Goal: Answer question/provide support: Share knowledge or assist other users

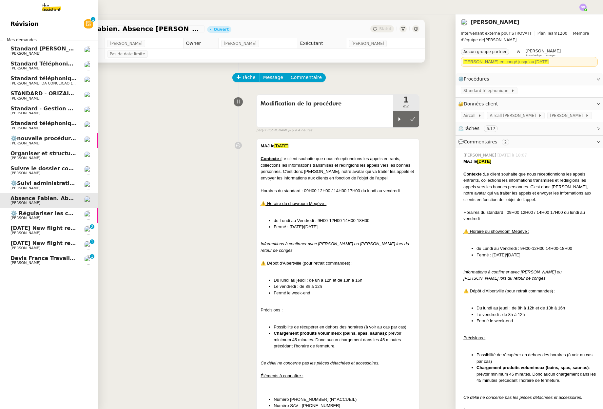
click at [14, 262] on span "[PERSON_NAME]" at bounding box center [25, 263] width 30 height 4
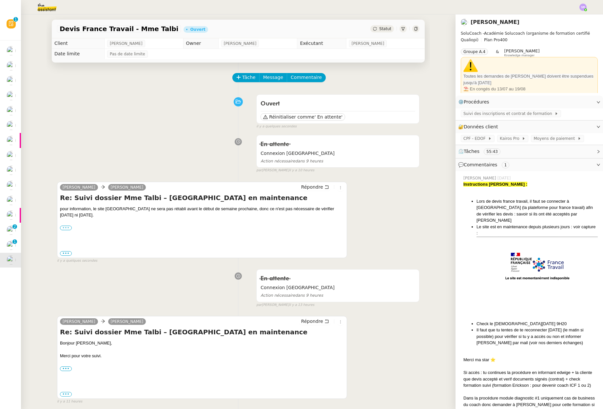
click at [67, 226] on label "•••" at bounding box center [66, 228] width 12 height 5
click at [0, 0] on input "•••" at bounding box center [0, 0] width 0 height 0
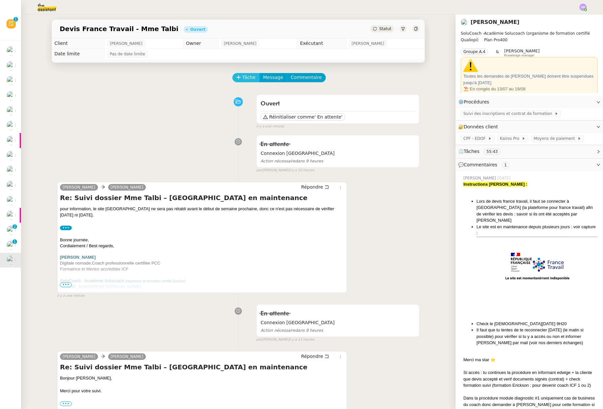
click at [245, 76] on span "Tâche" at bounding box center [248, 78] width 13 height 8
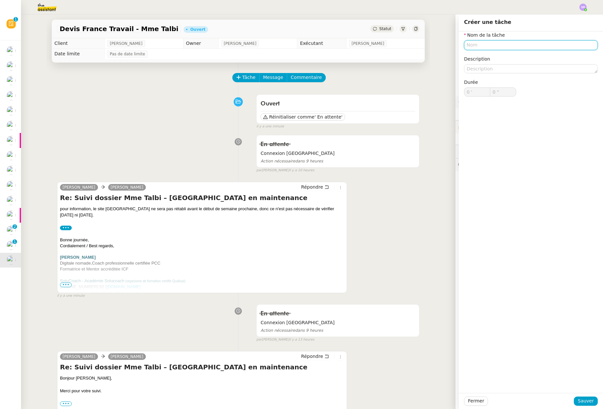
click at [501, 46] on input "text" at bounding box center [531, 44] width 134 height 9
click at [518, 77] on div "📧 Envoi d'email" at bounding box center [527, 76] width 126 height 6
type input "Envoi d'email"
click at [586, 405] on button "Sauver" at bounding box center [585, 401] width 24 height 9
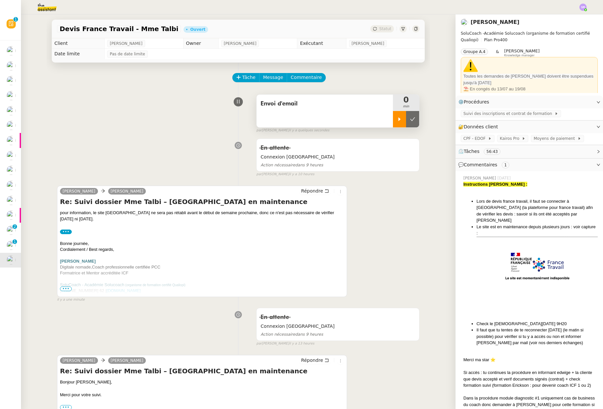
click at [398, 120] on icon at bounding box center [399, 119] width 2 height 4
click at [308, 191] on span "Répondre" at bounding box center [312, 191] width 22 height 7
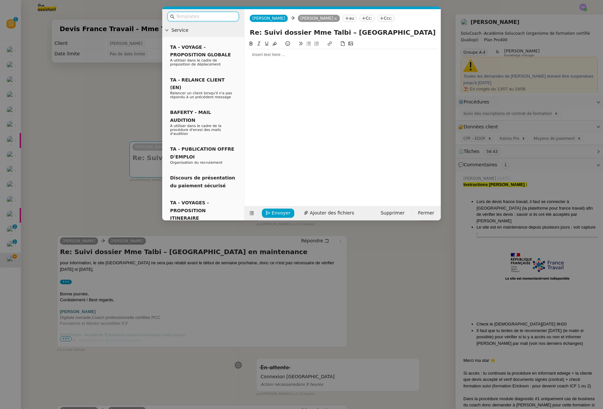
click at [321, 55] on div at bounding box center [342, 55] width 191 height 6
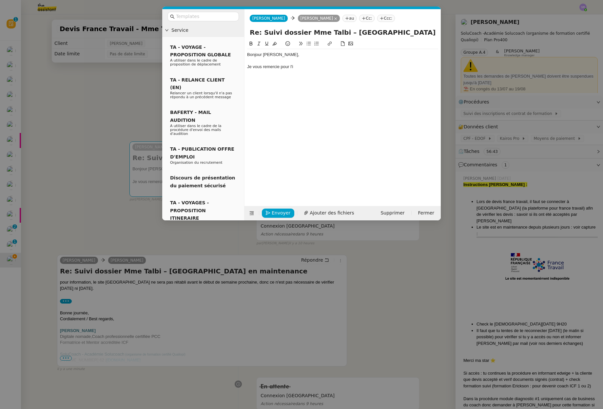
click at [248, 66] on div "Je vous remercie pour l'i" at bounding box center [342, 67] width 191 height 6
click at [332, 71] on div "Bonjour [PERSON_NAME], Très bien, je vous remercie pour l'i" at bounding box center [342, 60] width 191 height 23
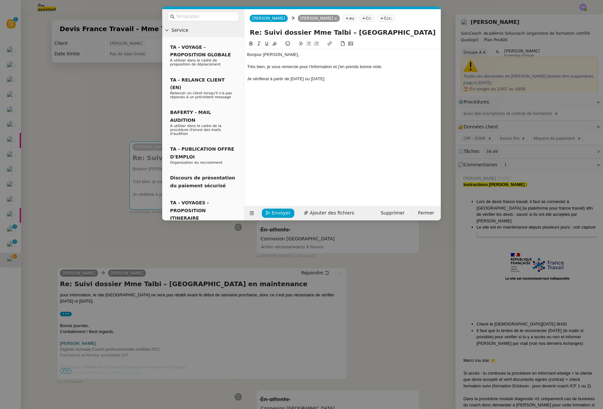
click at [302, 76] on div "Je vérifierai à partir de [DATE] ou [DATE]" at bounding box center [342, 79] width 191 height 6
click at [337, 79] on div "Je vérifierai à partir de [DATE] 26 ou [DATE]" at bounding box center [342, 79] width 191 height 6
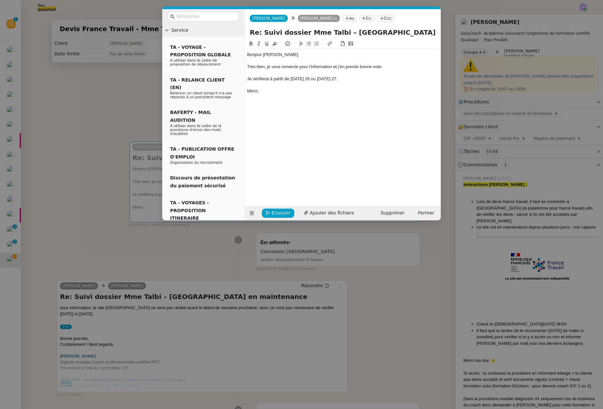
click at [344, 72] on div at bounding box center [342, 73] width 191 height 6
click at [345, 76] on div "Je vérifierai à partir de [DATE] 26 ou [DATE] 27." at bounding box center [342, 79] width 191 height 6
click at [341, 82] on div "Je vérifierai à partir de [DATE] 26 ou [DATE] 27." at bounding box center [342, 79] width 191 height 6
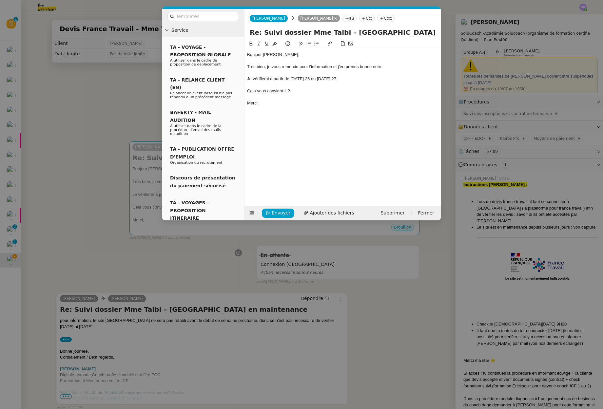
click at [248, 91] on div "Cela vous convient-il ?" at bounding box center [342, 91] width 191 height 6
click at [309, 44] on icon at bounding box center [308, 43] width 5 height 5
click at [315, 103] on div "Merci," at bounding box center [342, 103] width 191 height 6
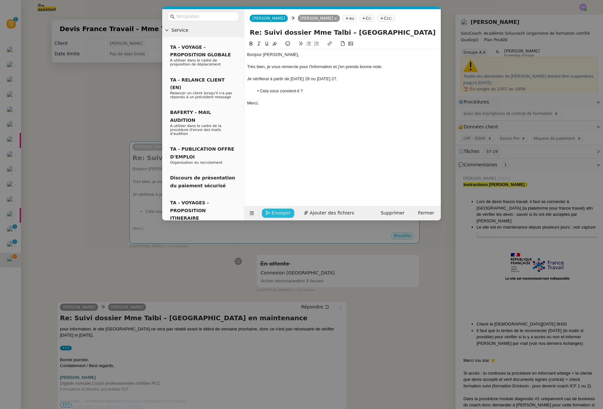
click at [281, 213] on span "Envoyer" at bounding box center [281, 213] width 19 height 8
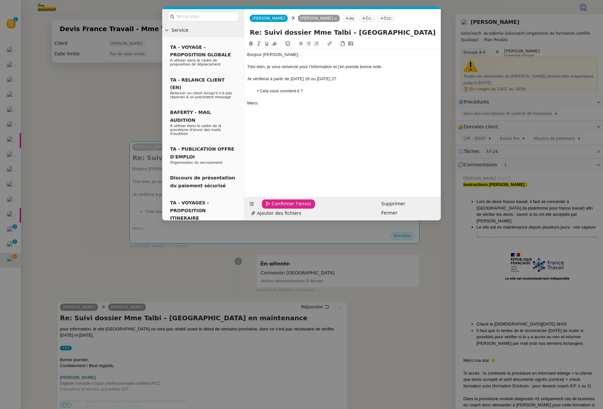
click at [289, 208] on span "Confirmer l'envoi" at bounding box center [291, 204] width 39 height 8
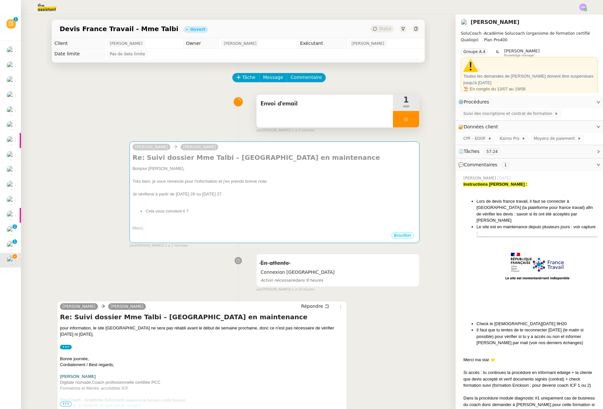
click at [403, 118] on icon at bounding box center [405, 119] width 5 height 5
click at [410, 119] on icon at bounding box center [412, 119] width 5 height 5
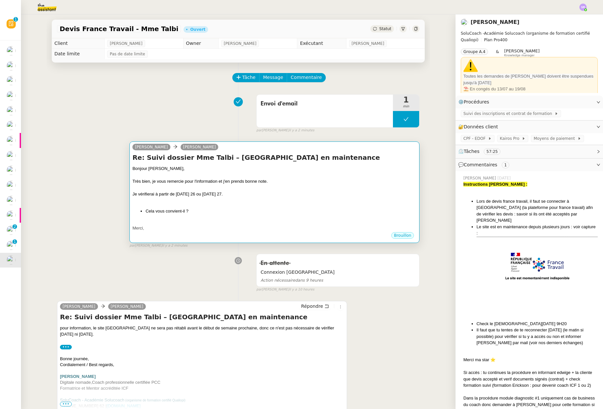
click at [352, 194] on div "Je vérifierai à partir de [DATE] 26 ou [DATE] 27." at bounding box center [274, 194] width 284 height 7
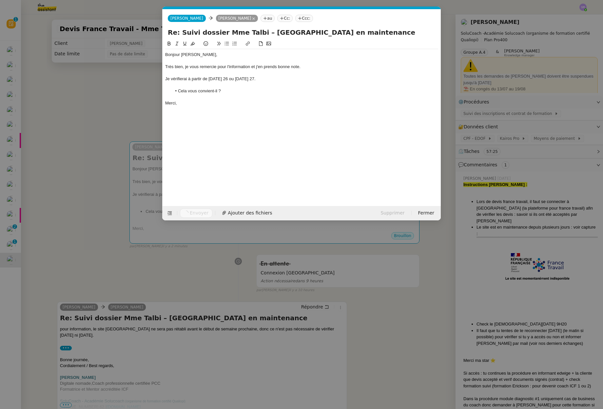
scroll to position [0, 14]
click at [91, 124] on nz-modal-container "Service TA - VOYAGE - PROPOSITION GLOBALE A utiliser dans le cadre de propositi…" at bounding box center [301, 204] width 603 height 409
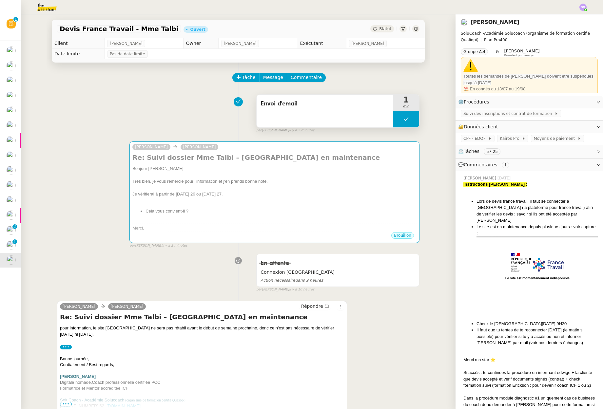
click at [396, 120] on button at bounding box center [406, 119] width 26 height 16
click at [397, 121] on icon at bounding box center [399, 119] width 5 height 5
click at [304, 78] on span "Commentaire" at bounding box center [306, 78] width 31 height 8
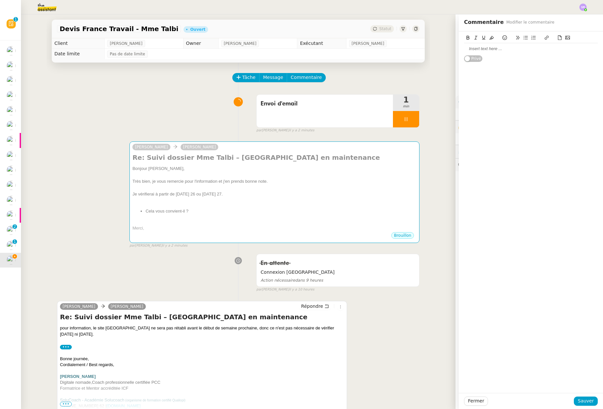
click at [496, 51] on div at bounding box center [531, 49] width 134 height 6
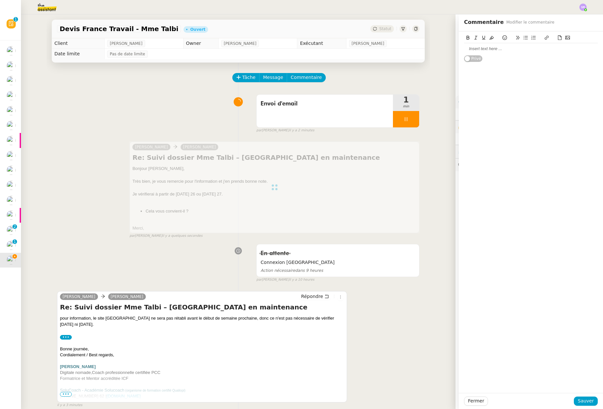
click at [497, 48] on div at bounding box center [531, 49] width 134 height 6
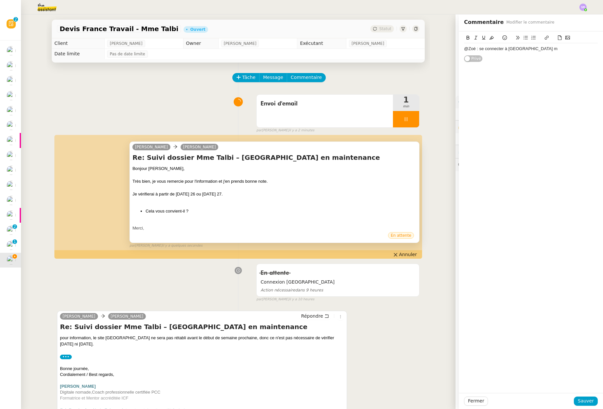
drag, startPoint x: 174, startPoint y: 194, endPoint x: 219, endPoint y: 195, distance: 45.9
click at [219, 195] on div "Je vérifierai à partir de [DATE] 26 ou [DATE] 27." at bounding box center [274, 194] width 284 height 7
copy div "[DATE] 26 ou [DATE] 27."
click at [516, 51] on div "@Zoé : se connecter à [GEOGRAPHIC_DATA] m" at bounding box center [531, 49] width 134 height 6
click at [537, 49] on div "@Zoé : se connecter à [GEOGRAPHIC_DATA] m" at bounding box center [531, 49] width 134 height 6
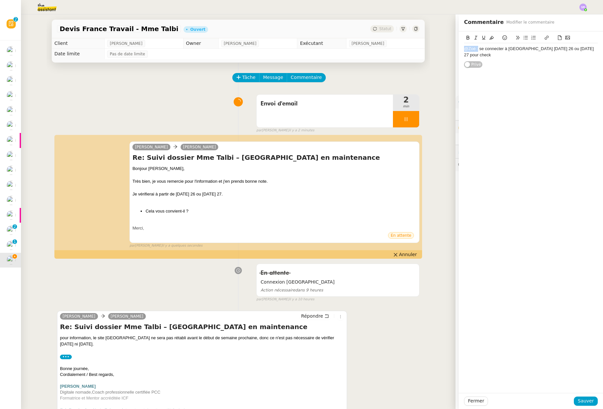
drag, startPoint x: 473, startPoint y: 49, endPoint x: 442, endPoint y: 49, distance: 31.4
click at [442, 49] on app-ticket "Devis France Travail - Mme [PERSON_NAME] Statut Client [PERSON_NAME] Owner [PER…" at bounding box center [312, 211] width 582 height 395
click at [489, 38] on icon at bounding box center [491, 37] width 5 height 5
click at [500, 83] on div "@Zoé : se connecter à [GEOGRAPHIC_DATA] [DATE] 26 ou [DATE] 27 pour check Privé" at bounding box center [531, 212] width 144 height 362
click at [0, 0] on lt-div at bounding box center [0, 0] width 0 height 0
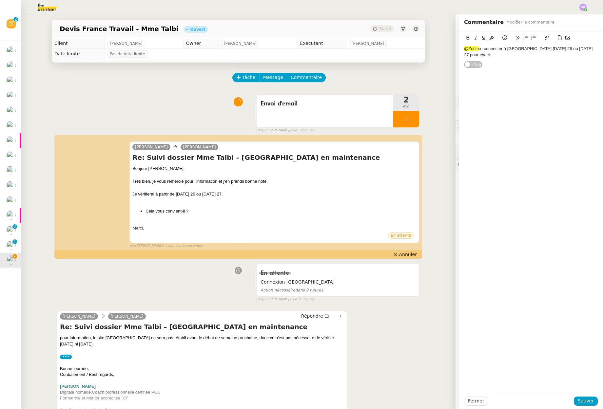
click at [534, 50] on div "@Zoé : se connecter à [GEOGRAPHIC_DATA] [DATE] 26 ou [DATE] 27 pour check" at bounding box center [531, 52] width 134 height 12
click at [516, 50] on div "@Zoé : se connecter à [GEOGRAPHIC_DATA] [DATE] 26 ou [DATE] 27 pour check" at bounding box center [531, 52] width 134 height 12
click at [582, 48] on div "@Zoé : se connecter à [GEOGRAPHIC_DATA] [DATE] 26 ou [DATE] 27 pour check" at bounding box center [531, 52] width 134 height 12
click at [579, 402] on span "Sauver" at bounding box center [585, 401] width 16 height 8
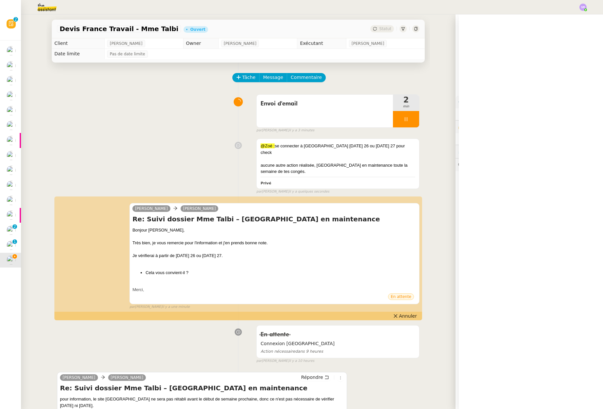
click at [393, 119] on div at bounding box center [406, 119] width 26 height 16
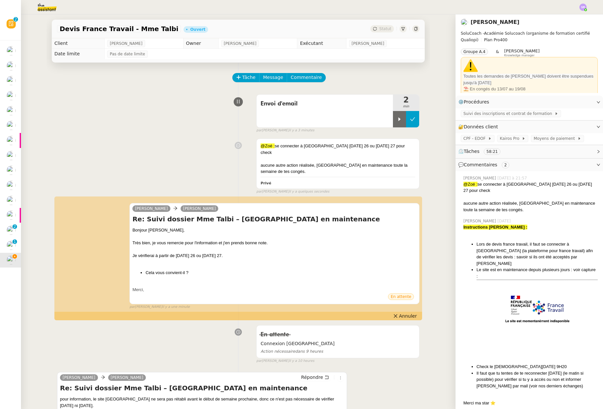
drag, startPoint x: 407, startPoint y: 120, endPoint x: 404, endPoint y: 117, distance: 4.7
click at [410, 120] on icon at bounding box center [412, 119] width 5 height 5
click at [381, 30] on span "Statut" at bounding box center [385, 29] width 12 height 5
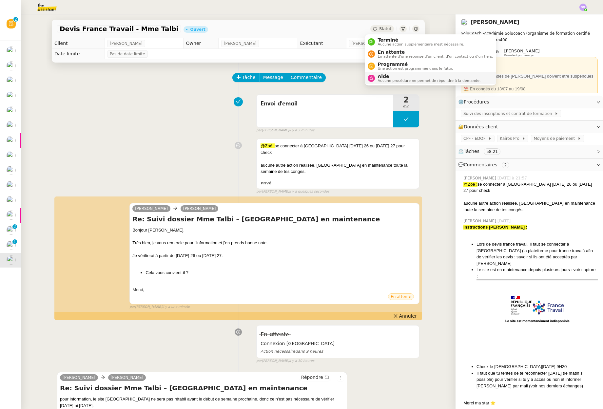
click at [391, 80] on span "Aucune procédure ne permet de répondre à la demande." at bounding box center [428, 81] width 103 height 4
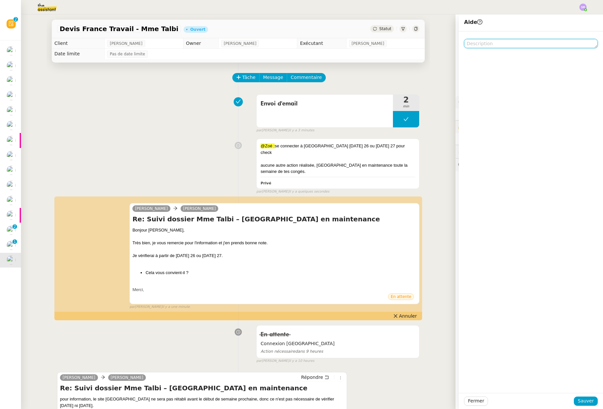
click at [479, 45] on textarea at bounding box center [531, 43] width 134 height 9
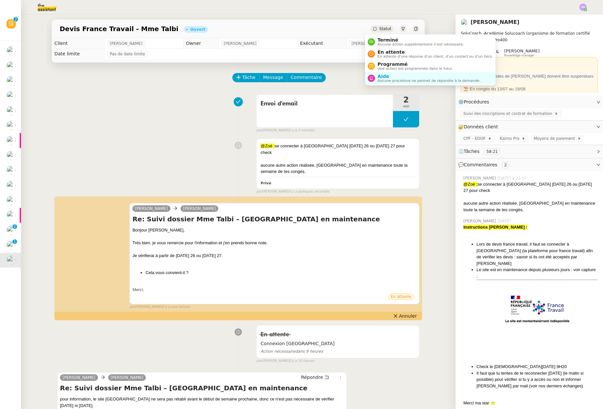
click at [383, 30] on span "Statut" at bounding box center [385, 29] width 12 height 5
click at [406, 54] on span "En attente" at bounding box center [434, 51] width 115 height 5
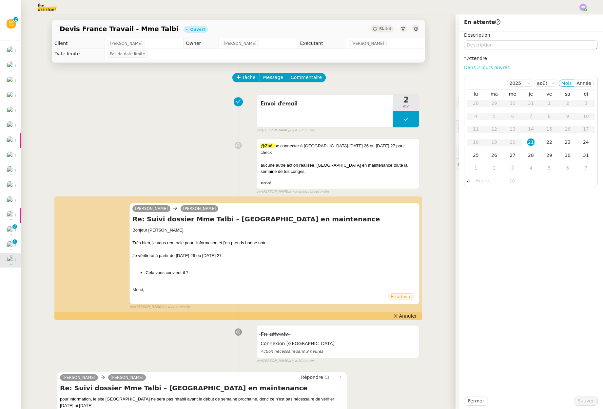
click at [496, 65] on link "Dans 2 jours ouvrés" at bounding box center [487, 67] width 46 height 5
click at [546, 143] on div "22" at bounding box center [548, 142] width 7 height 7
click at [478, 182] on input "07:00" at bounding box center [492, 181] width 34 height 8
click at [475, 180] on input "07:00" at bounding box center [492, 181] width 34 height 8
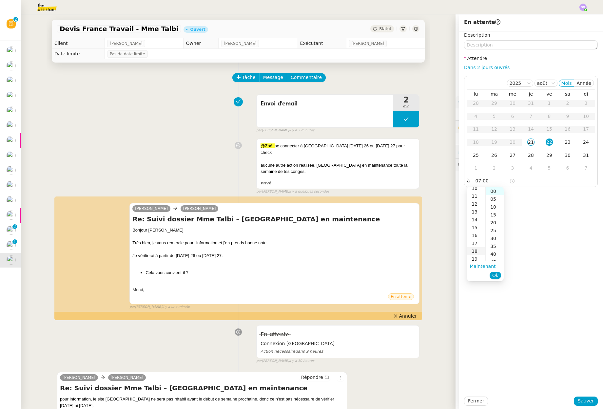
scroll to position [86, 0]
click at [476, 247] on div "18" at bounding box center [476, 247] width 18 height 8
click at [476, 192] on div "17" at bounding box center [476, 192] width 18 height 8
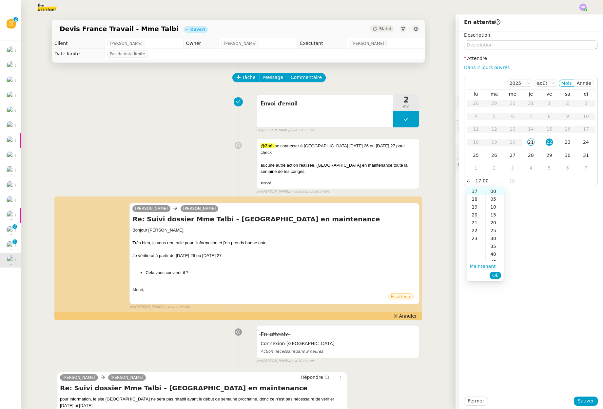
drag, startPoint x: 496, startPoint y: 236, endPoint x: 497, endPoint y: 251, distance: 14.5
click at [496, 236] on div "30" at bounding box center [494, 238] width 18 height 8
type input "17:30"
click at [497, 274] on span "Ok" at bounding box center [495, 275] width 6 height 7
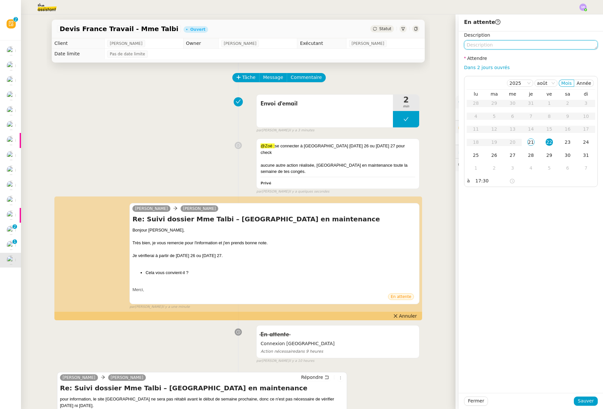
click at [500, 43] on textarea at bounding box center [531, 44] width 134 height 9
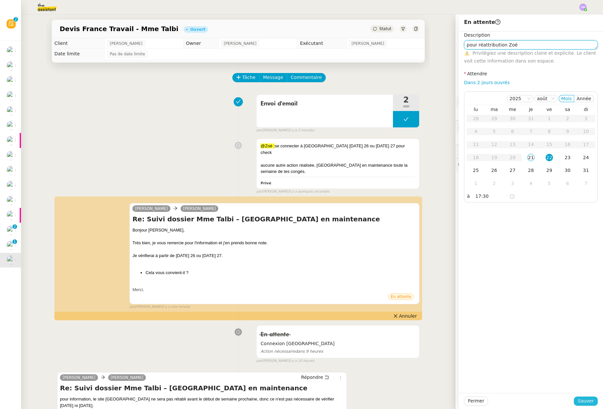
type textarea "pour réattribution Zoé"
click at [587, 401] on span "Sauver" at bounding box center [585, 401] width 16 height 8
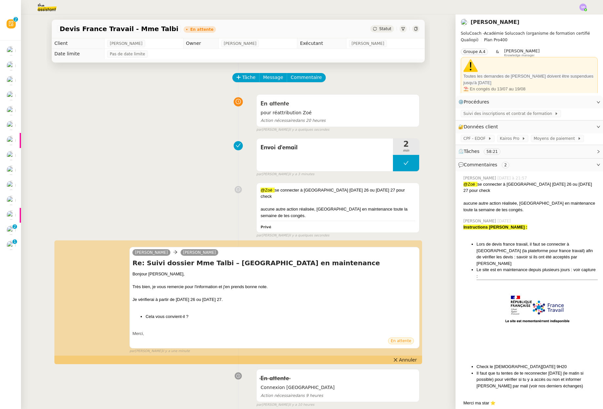
click at [111, 148] on div "Envoi d'email 2 min false par [PERSON_NAME] il y a 3 minutes" at bounding box center [238, 156] width 362 height 42
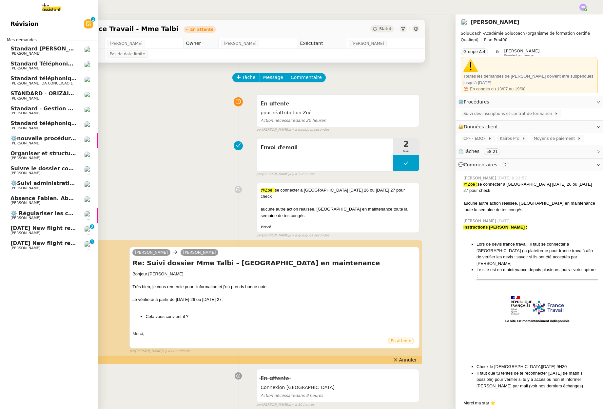
click at [25, 246] on span "[PERSON_NAME]" at bounding box center [25, 248] width 30 height 4
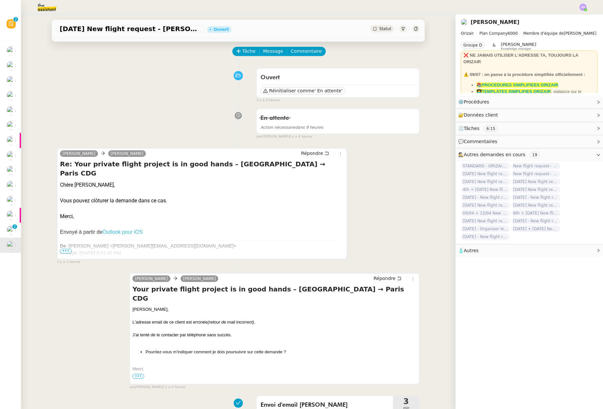
scroll to position [51, 0]
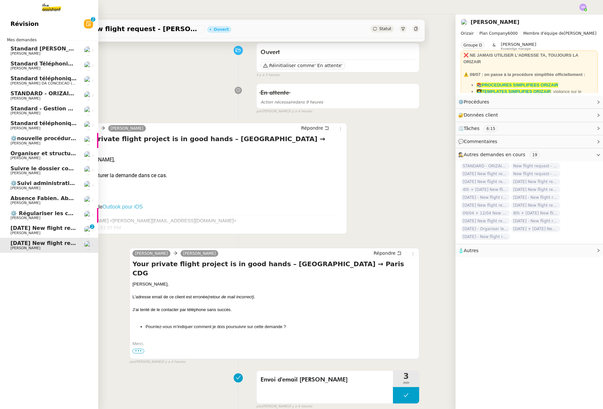
click at [34, 231] on span "[PERSON_NAME]" at bounding box center [43, 233] width 66 height 4
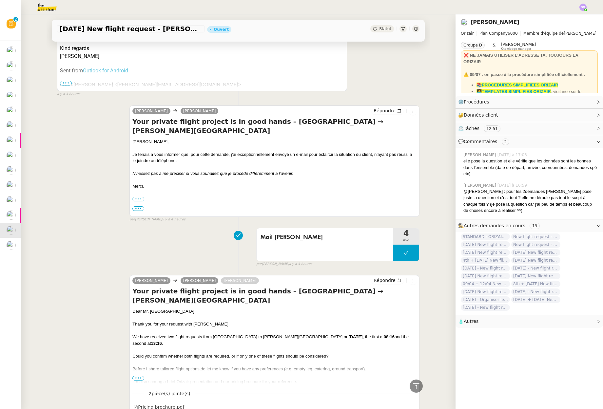
scroll to position [349, 0]
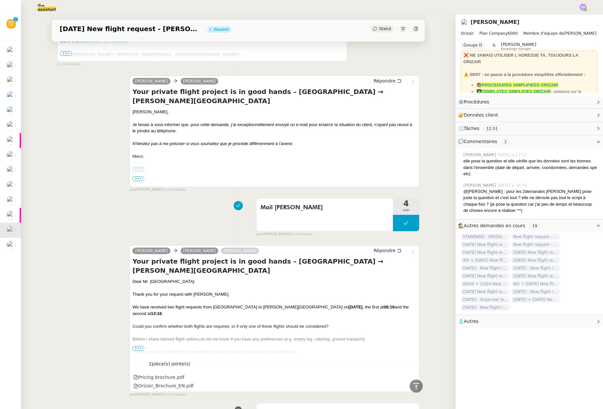
click at [136, 349] on span "•••" at bounding box center [138, 348] width 12 height 5
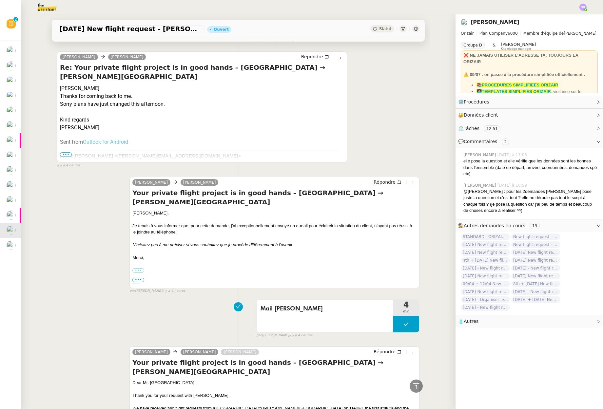
scroll to position [170, 0]
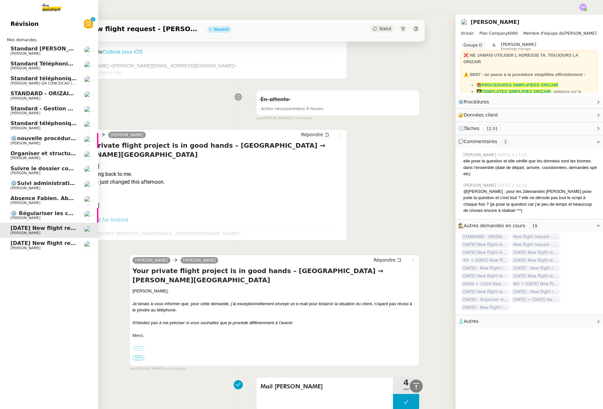
click at [16, 244] on span "[DATE] New flight request - [PERSON_NAME]" at bounding box center [75, 243] width 131 height 6
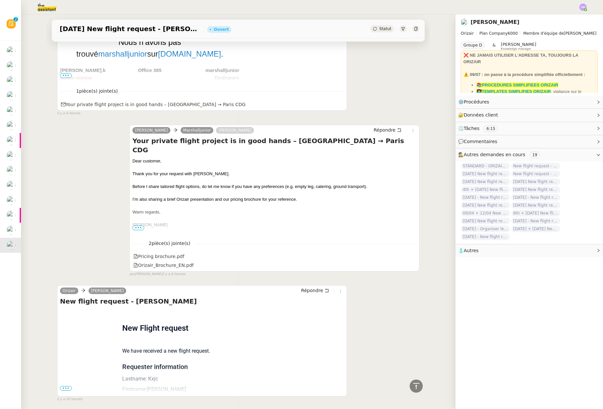
scroll to position [603, 0]
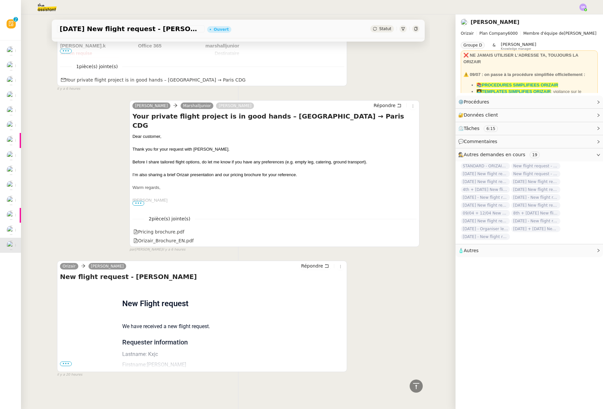
click at [64, 362] on span "•••" at bounding box center [66, 364] width 12 height 5
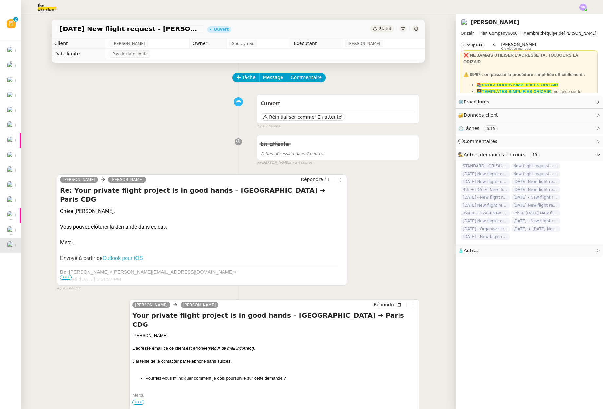
scroll to position [77, 0]
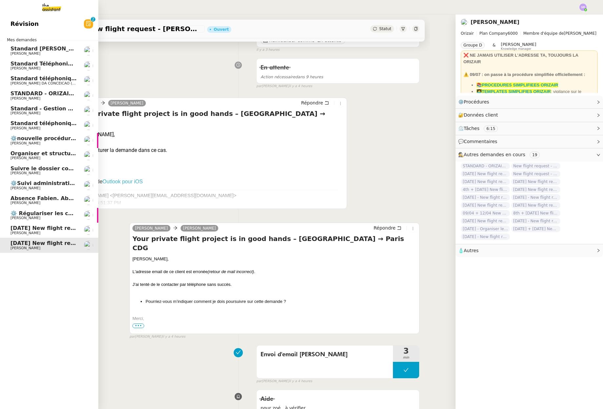
click at [51, 236] on link "[DATE] New flight request - [PERSON_NAME] [PERSON_NAME]" at bounding box center [49, 230] width 98 height 15
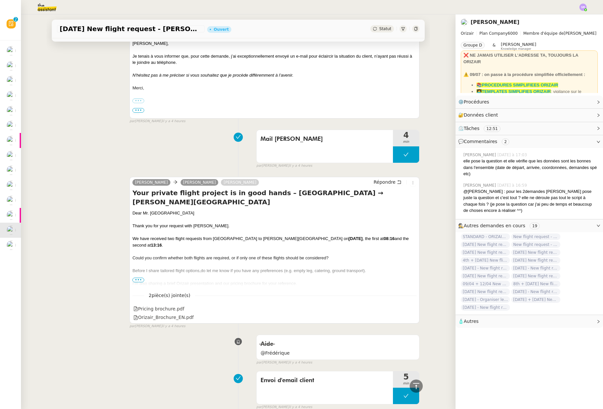
scroll to position [422, 0]
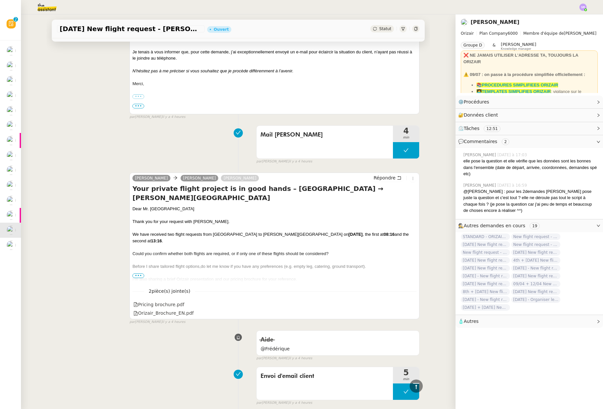
click at [138, 275] on span "•••" at bounding box center [138, 275] width 12 height 5
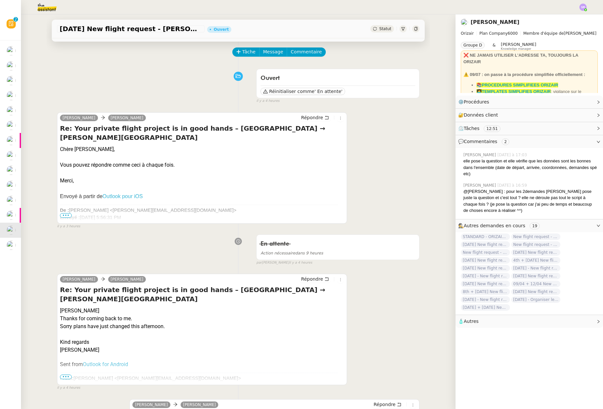
scroll to position [0, 0]
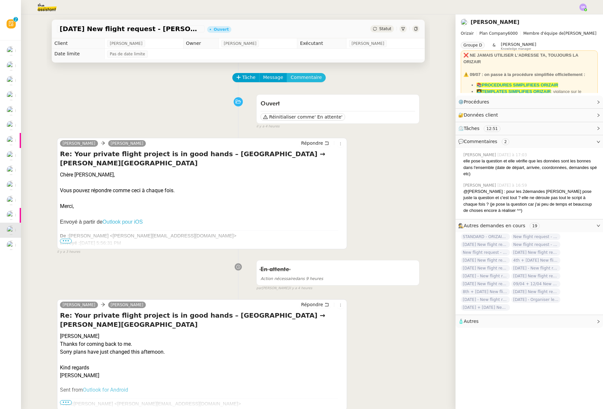
click at [305, 76] on span "Commentaire" at bounding box center [306, 78] width 31 height 8
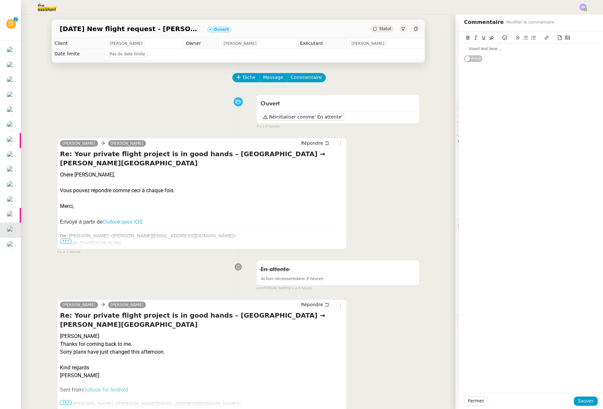
click at [487, 49] on div at bounding box center [531, 49] width 134 height 6
click at [579, 401] on span "Sauver" at bounding box center [585, 401] width 16 height 8
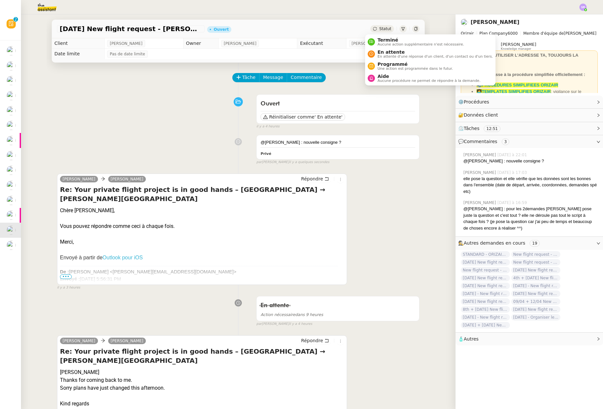
click at [374, 26] on div "Statut" at bounding box center [382, 28] width 24 height 7
click at [390, 83] on li "Aide Aucune procédure ne permet de répondre à la demande." at bounding box center [430, 78] width 130 height 12
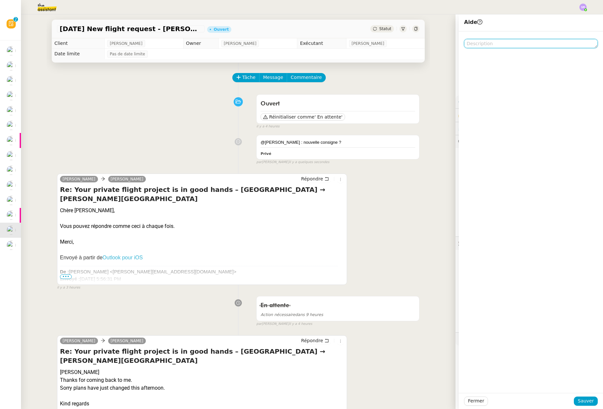
click at [485, 41] on textarea at bounding box center [531, 43] width 134 height 9
type textarea "@Frédérique"
click at [584, 399] on span "Sauver" at bounding box center [585, 401] width 16 height 8
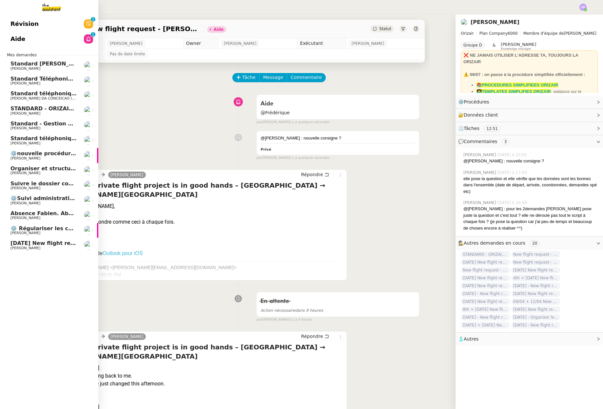
click at [52, 246] on span "[DATE] New flight request - [PERSON_NAME]" at bounding box center [75, 243] width 131 height 6
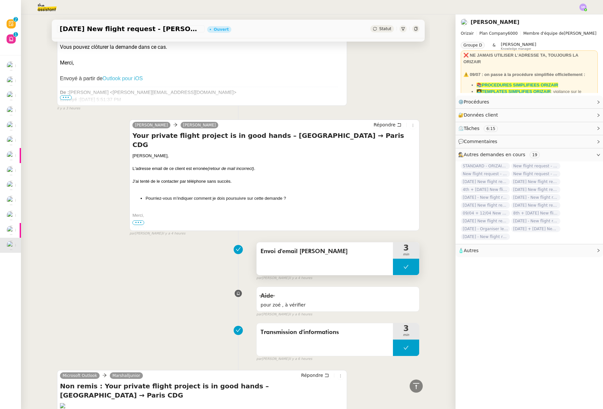
scroll to position [194, 0]
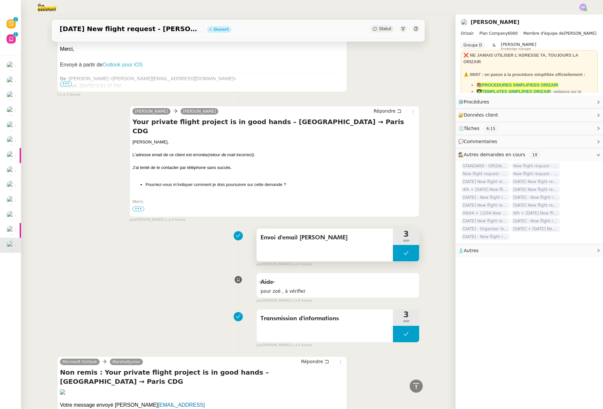
click at [393, 254] on button at bounding box center [406, 253] width 26 height 16
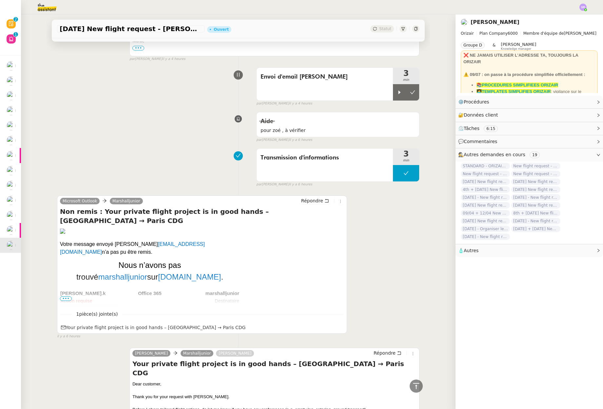
scroll to position [196, 0]
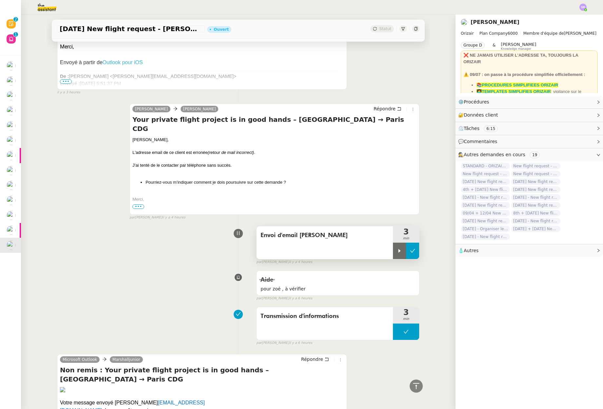
click at [407, 256] on button at bounding box center [412, 251] width 13 height 16
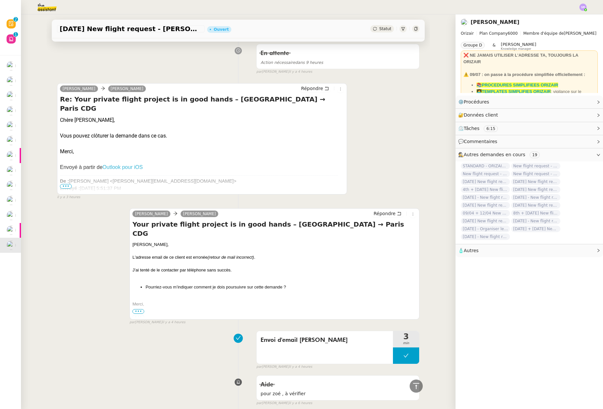
scroll to position [0, 0]
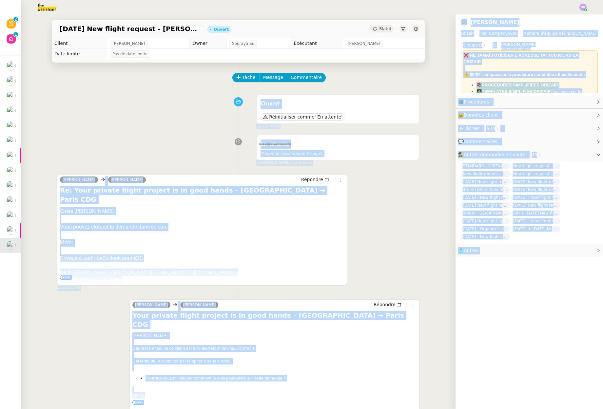
drag, startPoint x: 386, startPoint y: 41, endPoint x: 81, endPoint y: 93, distance: 309.9
click at [80, 91] on body "Révision 0 1 2 3 4 5 6 7 8 9 Aide 0 1 2 3 4 5 6 7 8 9 Mes demandes Standard [PE…" at bounding box center [301, 204] width 603 height 409
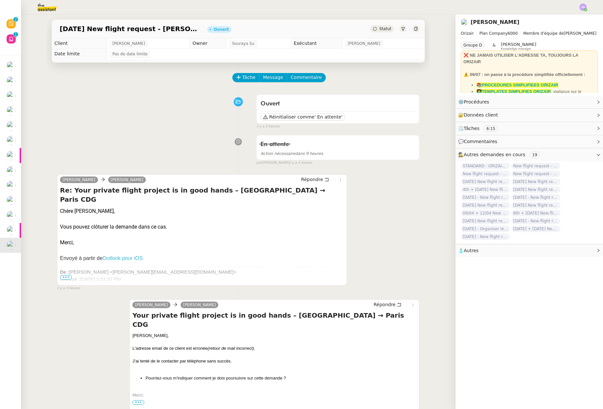
click at [95, 105] on div "Ouvert Réinitialiser comme ' En attente' false il y a 3 heures" at bounding box center [238, 110] width 362 height 38
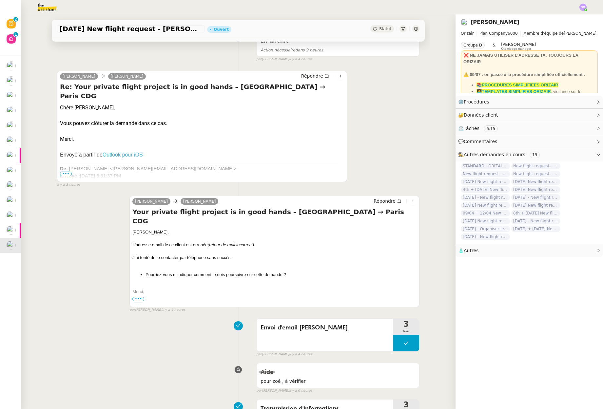
click at [68, 173] on span "•••" at bounding box center [66, 174] width 12 height 5
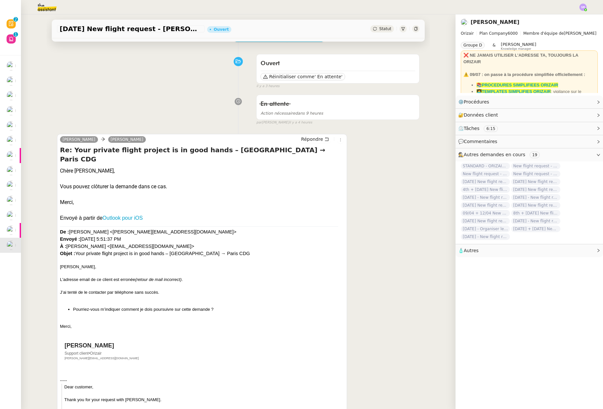
scroll to position [0, 0]
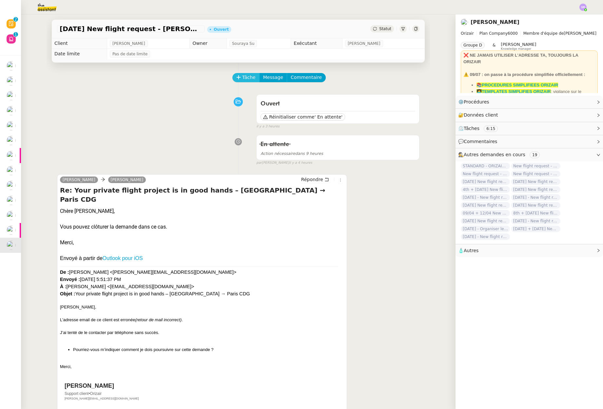
click at [247, 78] on span "Tâche" at bounding box center [248, 78] width 13 height 8
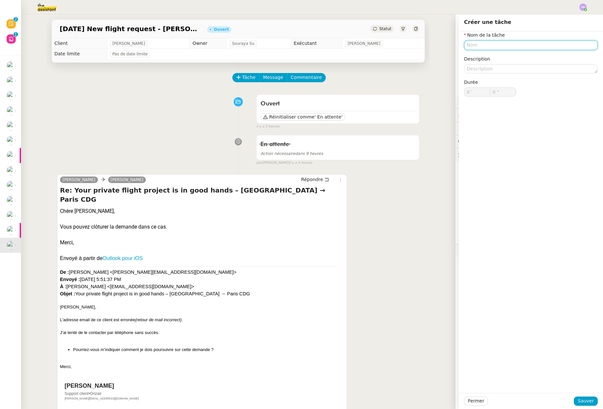
click at [471, 49] on input "text" at bounding box center [531, 44] width 134 height 9
click at [509, 57] on div "cloture" at bounding box center [525, 57] width 128 height 6
type input "cloture"
click at [581, 398] on span "Sauver" at bounding box center [585, 401] width 16 height 8
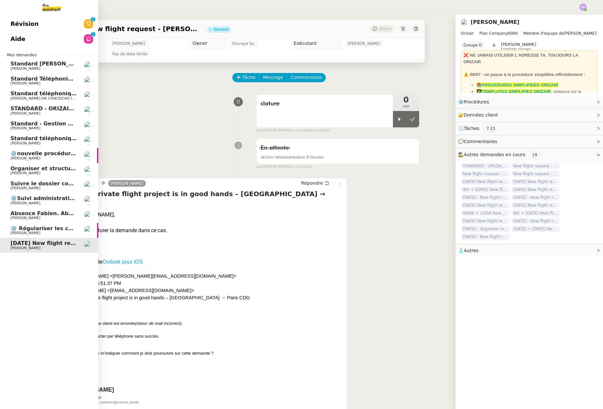
click at [80, 40] on link "Aide 0 1 2 3 4 5 6 7 8 9" at bounding box center [49, 38] width 98 height 15
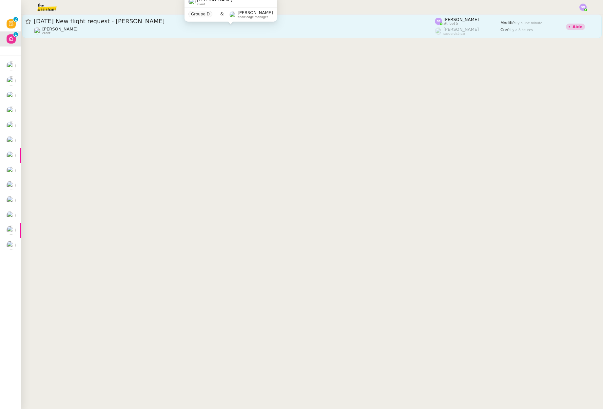
click at [190, 32] on div "[PERSON_NAME] client" at bounding box center [234, 31] width 401 height 9
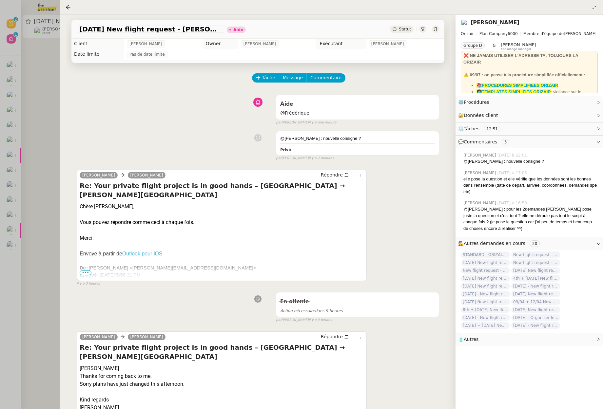
drag, startPoint x: 5, startPoint y: 246, endPoint x: 15, endPoint y: 246, distance: 9.5
click at [5, 246] on div at bounding box center [301, 204] width 603 height 409
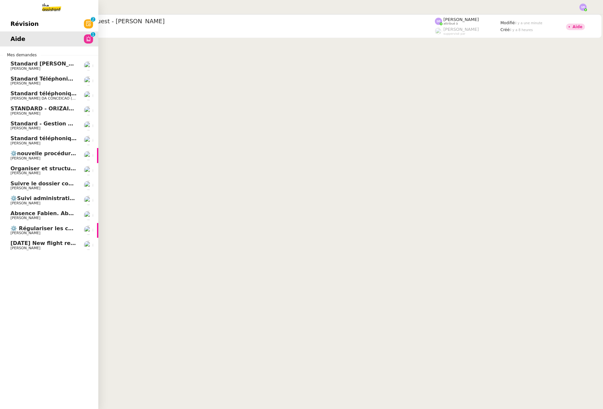
click at [14, 245] on span "[DATE] New flight request - [PERSON_NAME]" at bounding box center [75, 243] width 131 height 6
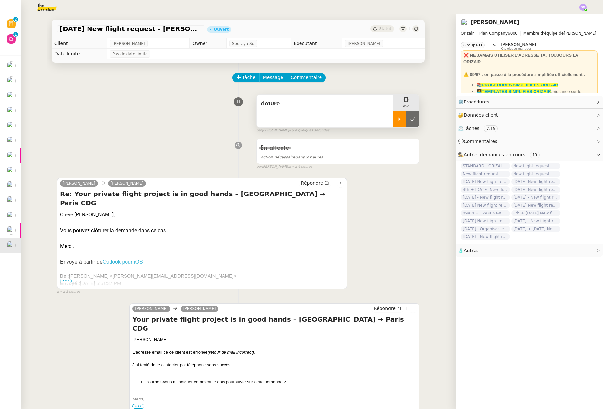
click at [400, 118] on div at bounding box center [399, 119] width 13 height 16
click at [403, 122] on icon at bounding box center [405, 119] width 5 height 5
drag, startPoint x: 405, startPoint y: 119, endPoint x: 400, endPoint y: 105, distance: 15.1
click at [410, 119] on icon at bounding box center [412, 119] width 5 height 5
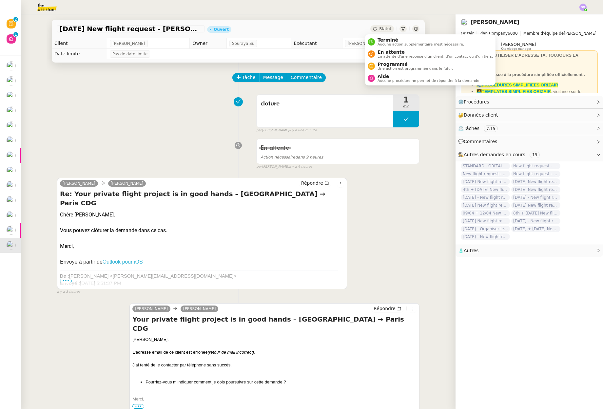
click at [379, 28] on span "Statut" at bounding box center [385, 29] width 12 height 5
click at [382, 43] on span "Aucune action supplémentaire n'est nécessaire." at bounding box center [420, 45] width 86 height 4
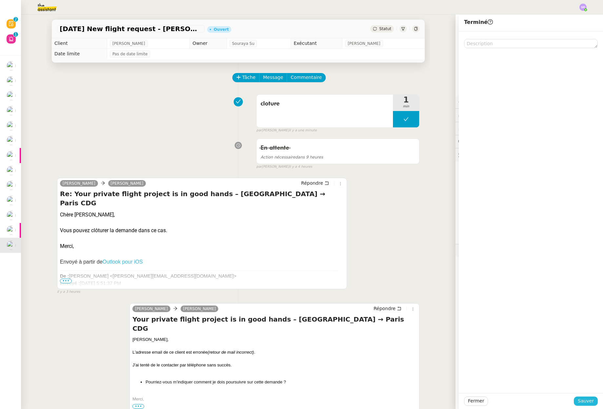
click at [583, 401] on span "Sauver" at bounding box center [585, 401] width 16 height 8
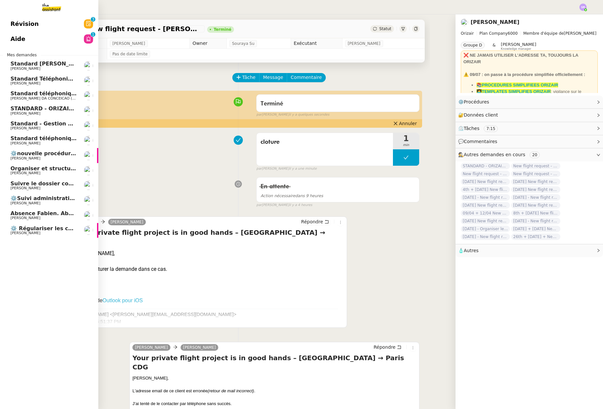
click at [45, 232] on span "[PERSON_NAME]" at bounding box center [43, 233] width 66 height 4
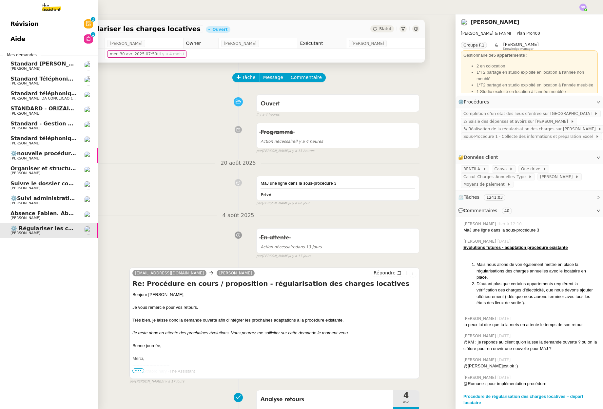
click at [69, 216] on span "[PERSON_NAME]" at bounding box center [43, 218] width 66 height 4
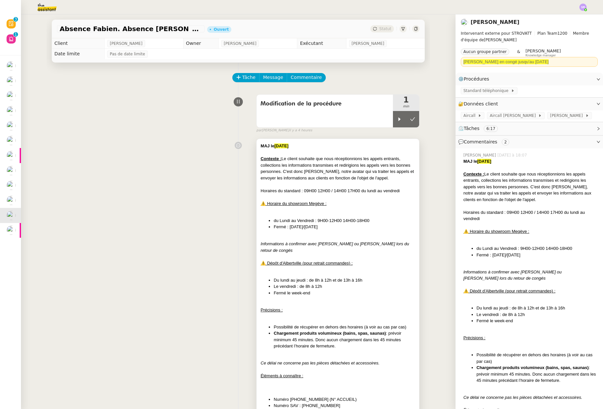
click at [332, 211] on div at bounding box center [337, 210] width 155 height 7
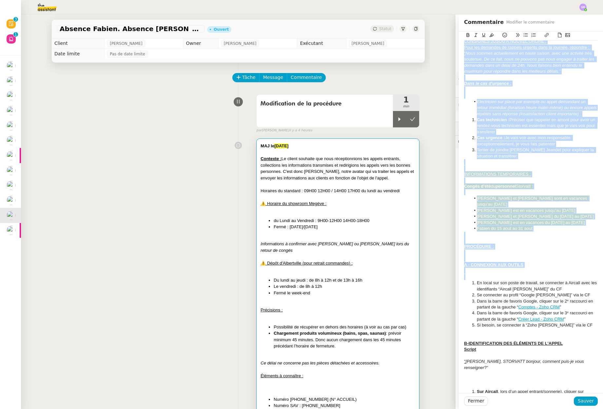
scroll to position [377, 0]
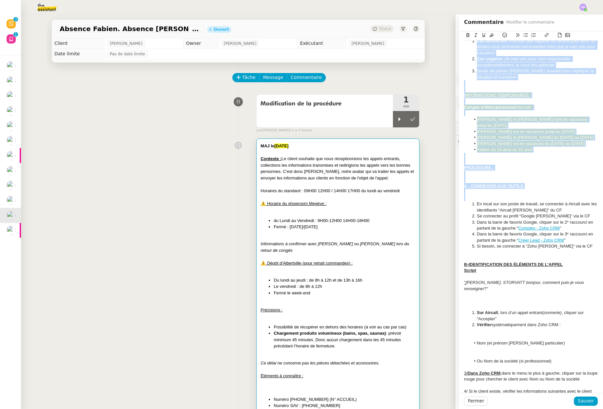
drag, startPoint x: 459, startPoint y: 49, endPoint x: 562, endPoint y: 147, distance: 142.5
copy div "LOR ip 58/04/9863 Dolorsit : Am consec adipisci eli sedd eiusmodtempori utl etd…"
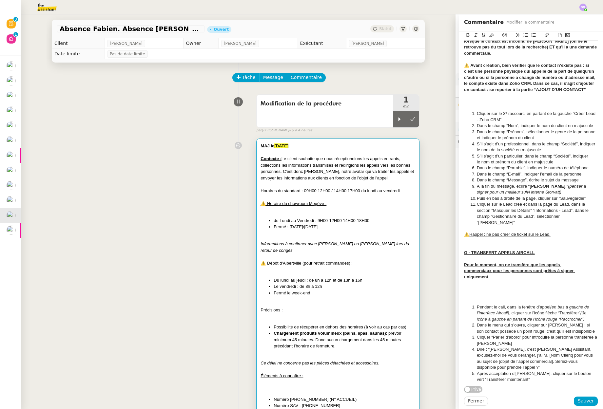
scroll to position [0, 0]
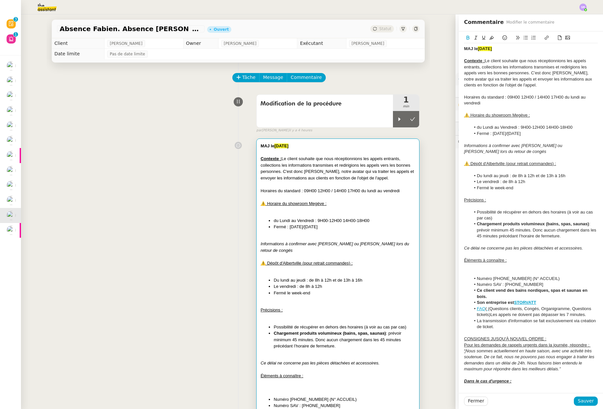
click at [545, 285] on li "Numéro SAV : [PHONE_NUMBER]" at bounding box center [533, 285] width 127 height 6
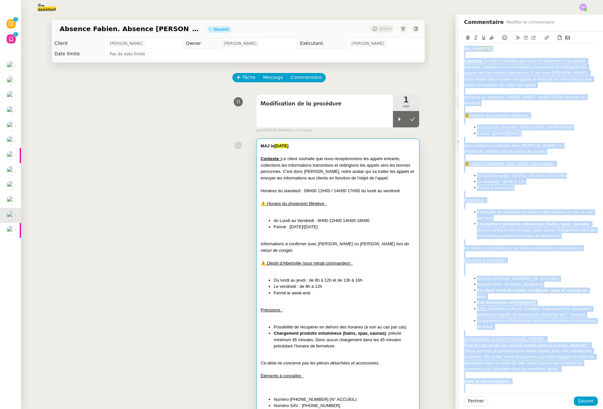
copy div "LOR ip 58/04/9863 Dolorsit : Am consec adipisci eli sedd eiusmodtempori utl etd…"
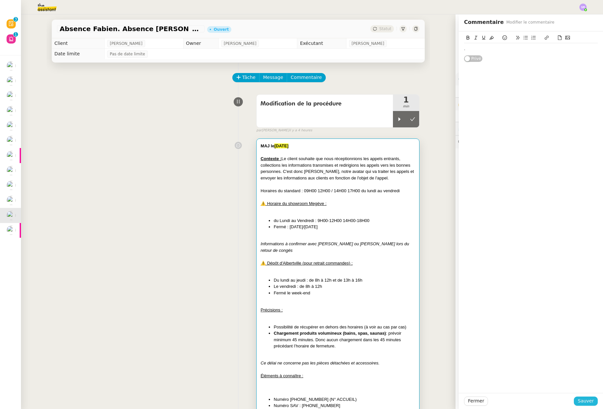
click at [584, 400] on span "Sauver" at bounding box center [585, 401] width 16 height 8
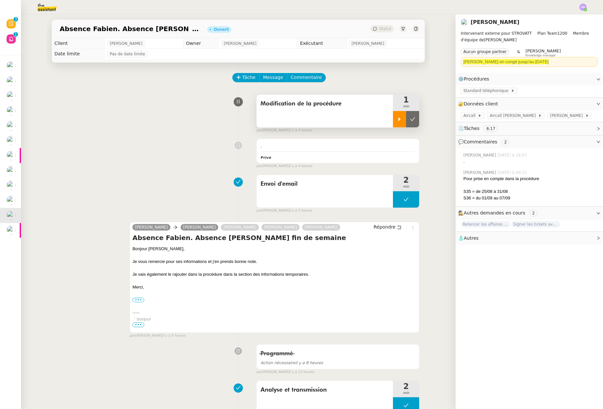
click at [393, 117] on div at bounding box center [399, 119] width 13 height 16
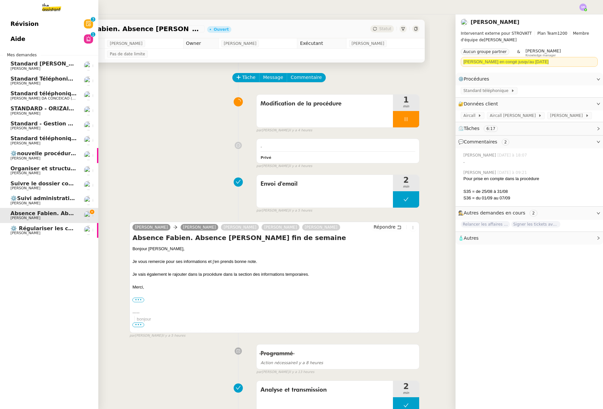
click at [43, 128] on span "[PERSON_NAME]" at bounding box center [43, 128] width 66 height 4
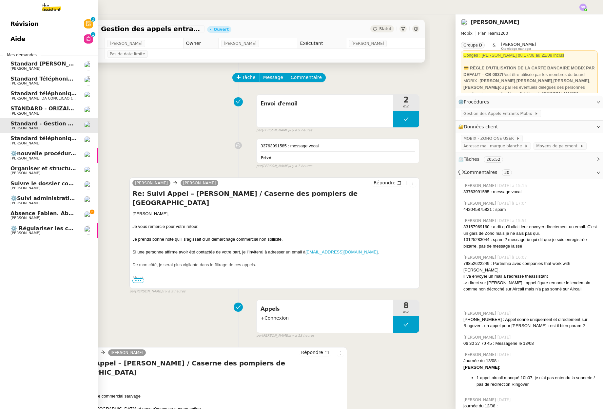
click at [42, 138] on span "Standard téléphonique - août 2025" at bounding box center [61, 138] width 103 height 6
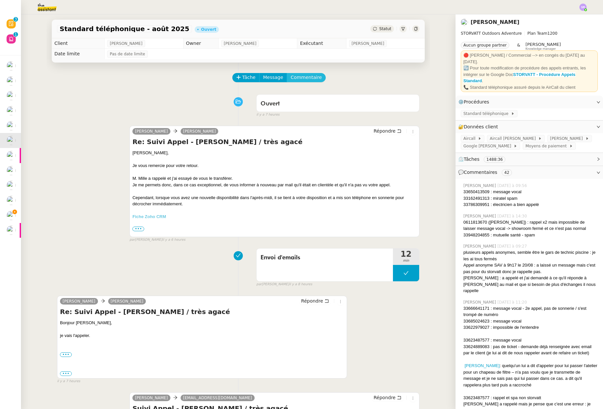
click at [306, 80] on span "Commentaire" at bounding box center [306, 78] width 31 height 8
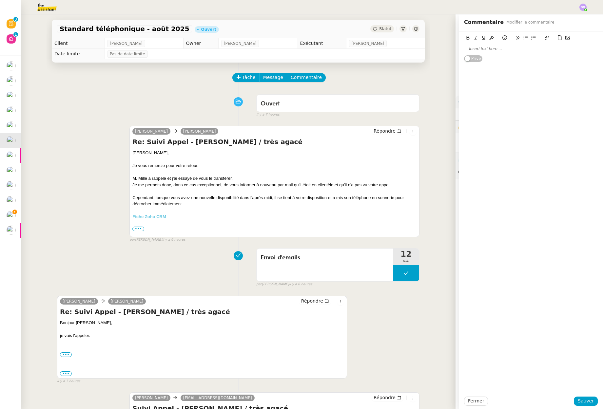
click at [506, 51] on div at bounding box center [531, 49] width 134 height 6
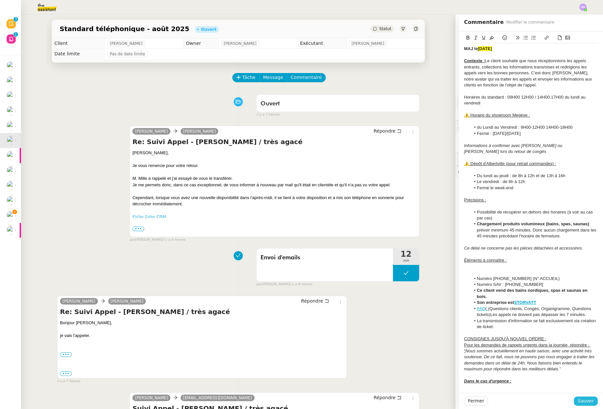
click at [581, 403] on span "Sauver" at bounding box center [585, 401] width 16 height 8
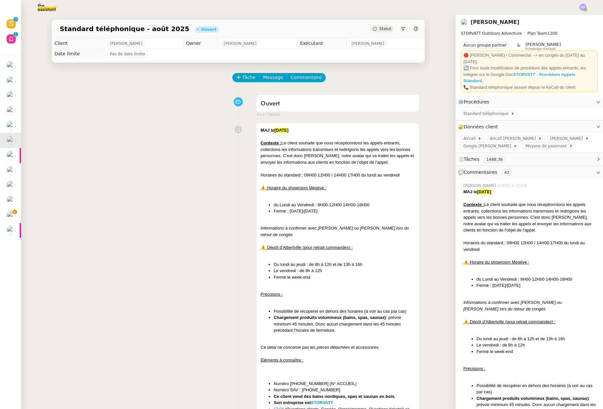
click at [547, 72] on strong "STORVATT - Procédure Appels Standard" at bounding box center [519, 77] width 112 height 11
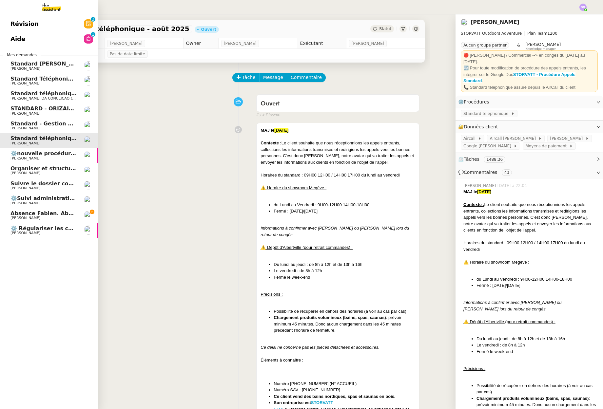
click at [2, 215] on link "Absence Fabien. [PERSON_NAME] fin de semaine [PERSON_NAME]" at bounding box center [49, 215] width 98 height 15
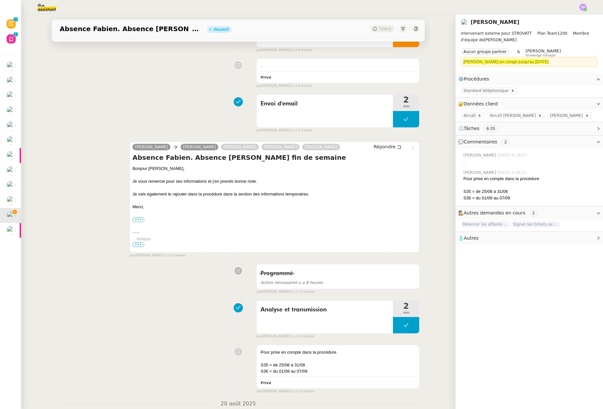
scroll to position [234, 0]
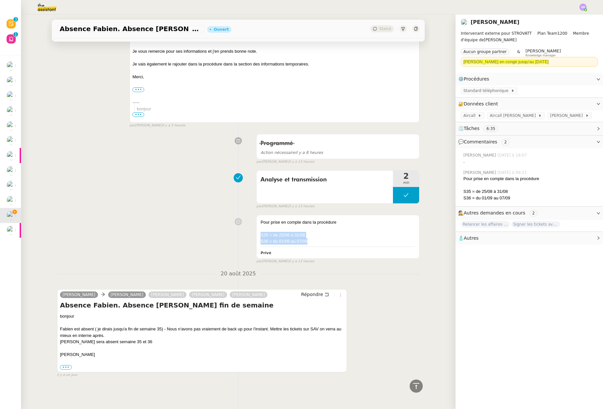
drag, startPoint x: 306, startPoint y: 230, endPoint x: 250, endPoint y: 223, distance: 56.4
click at [250, 222] on div "Pour prise en compte dans la procédure S35 = de 25/08 à 31/08 S36 = du 01/09 au…" at bounding box center [238, 238] width 362 height 52
copy div "S35 = de 25/08 à 31/08 S36 = du 01/09 au 07/09"
click at [141, 334] on div "Fabien est absent ( je dirais jusqu'a fin de semaine 35) - Nous n'avons pas vra…" at bounding box center [202, 332] width 284 height 13
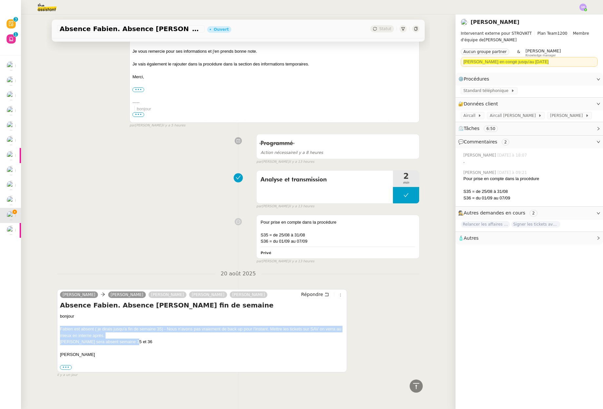
drag, startPoint x: 138, startPoint y: 338, endPoint x: 51, endPoint y: 326, distance: 87.5
click at [51, 326] on div "Tâche Message Commentaire Veuillez patienter une erreur s'est produite 👌👌👌 mess…" at bounding box center [238, 120] width 383 height 536
copy div "Fabien est absent ( je dirais jusqu'a fin de semaine 35) - Nous n'avons pas vra…"
click at [205, 331] on div "Fabien est absent ( je dirais jusqu'a fin de semaine 35) - Nous n'avons pas vra…" at bounding box center [202, 332] width 284 height 13
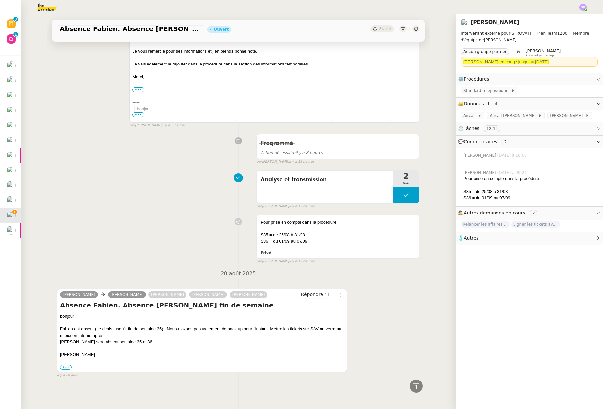
scroll to position [34, 0]
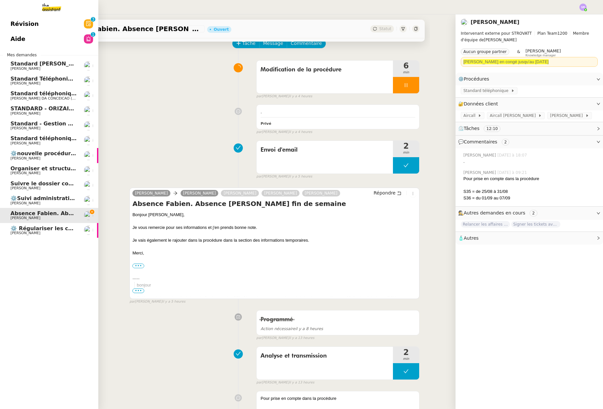
click at [51, 124] on span "Standard - Gestion des appels entrants - août 2025" at bounding box center [86, 124] width 152 height 6
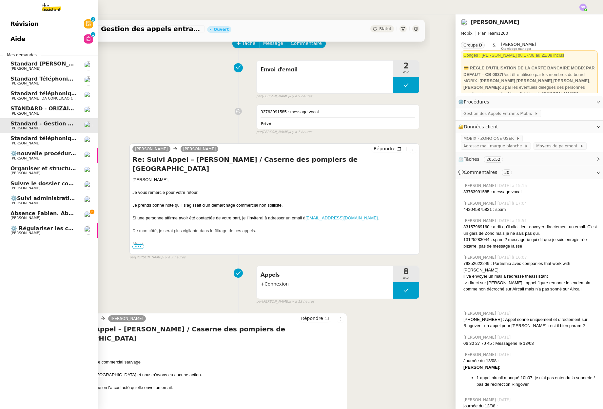
click at [18, 138] on span "Standard téléphonique - août 2025" at bounding box center [61, 138] width 103 height 6
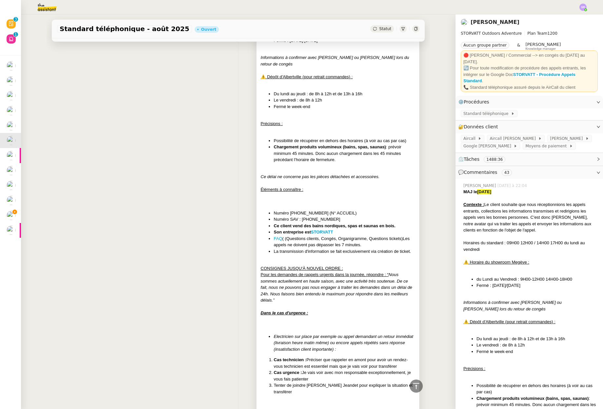
scroll to position [295, 0]
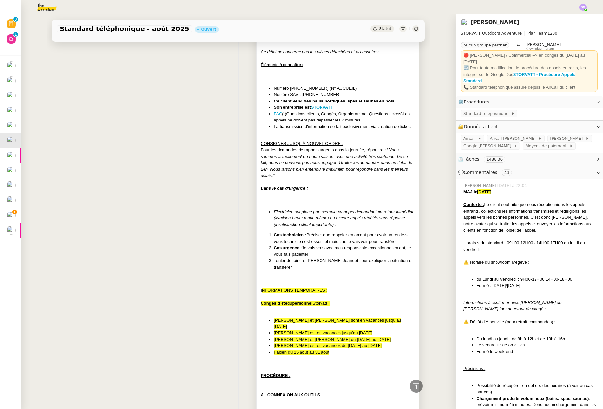
click at [320, 337] on span "[PERSON_NAME] et [PERSON_NAME] du [DATE] au [DATE]" at bounding box center [331, 339] width 117 height 5
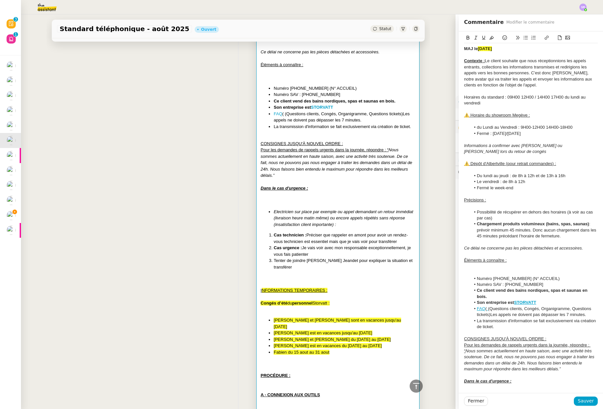
click at [334, 349] on li "Fabien du 15 aout au 31 aout" at bounding box center [343, 352] width 141 height 7
click at [329, 349] on li "Fabien du 15 aout au 31 aout" at bounding box center [343, 352] width 141 height 7
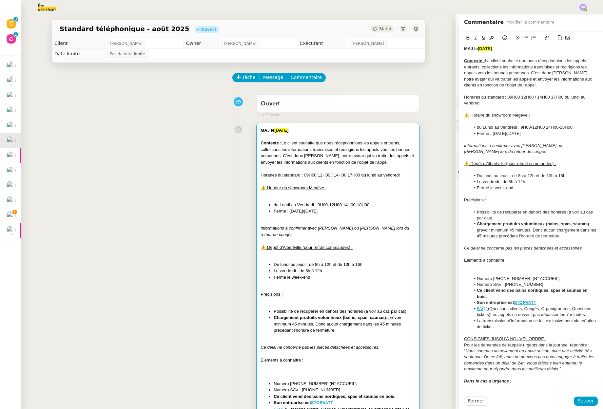
click at [342, 280] on li "Fermé le week-end" at bounding box center [343, 277] width 141 height 7
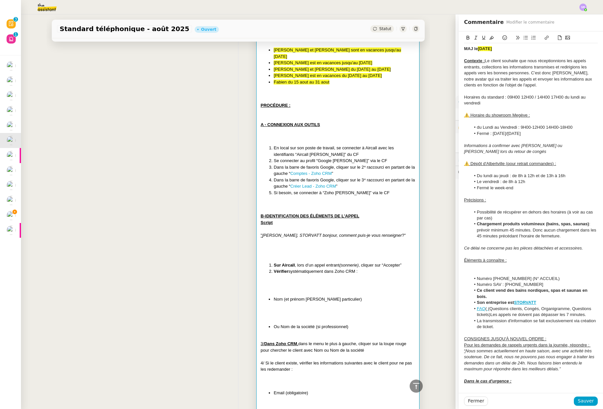
scroll to position [403, 0]
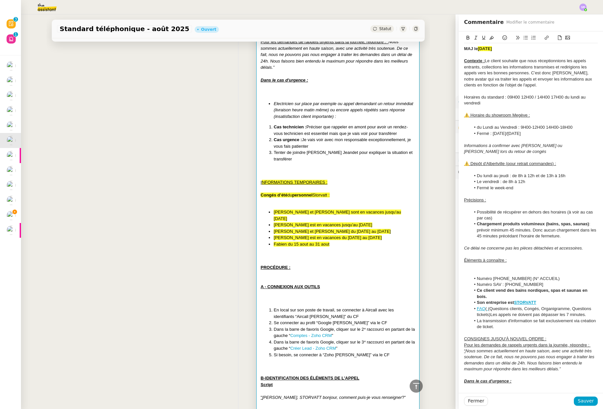
click at [317, 242] on span "Fabien du 15 aout au 31 aout" at bounding box center [301, 244] width 56 height 5
click at [504, 249] on em "Ce délai ne concerne pas les pièces détachées et accessoires." at bounding box center [523, 248] width 119 height 5
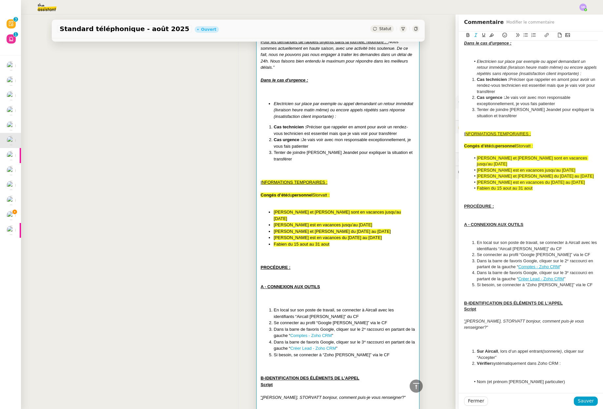
scroll to position [276, 0]
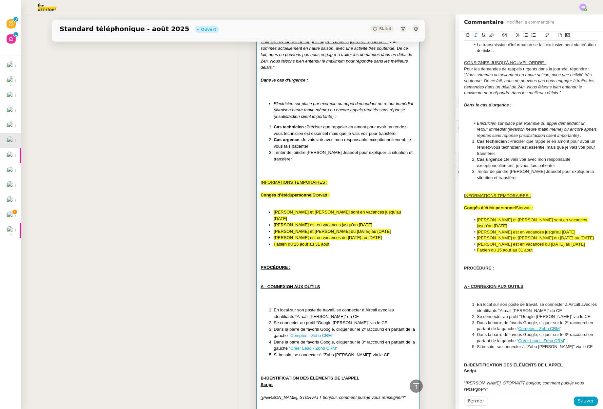
drag, startPoint x: 534, startPoint y: 251, endPoint x: 458, endPoint y: 211, distance: 86.3
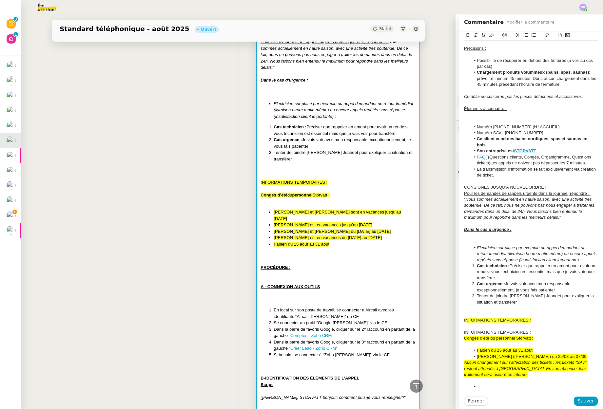
scroll to position [257, 0]
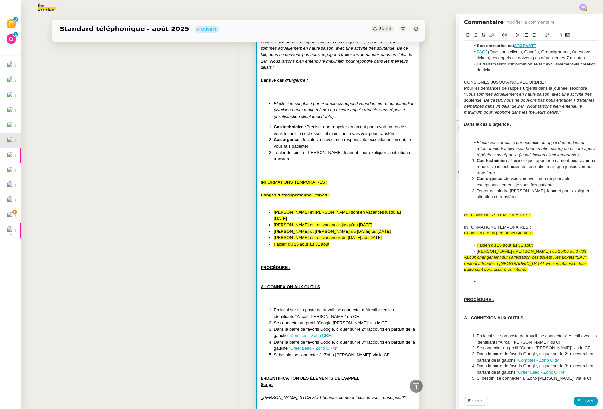
drag, startPoint x: 528, startPoint y: 233, endPoint x: 456, endPoint y: 233, distance: 71.7
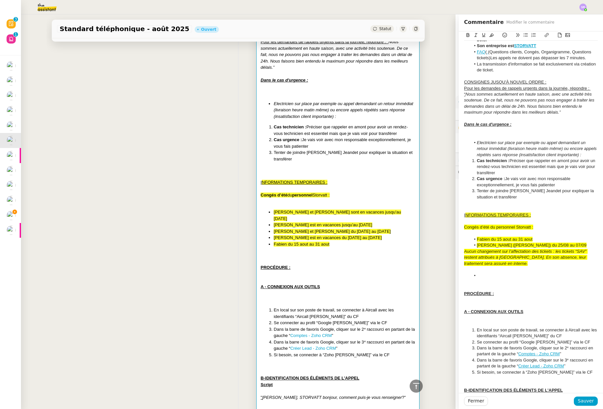
click at [481, 279] on li at bounding box center [533, 276] width 127 height 6
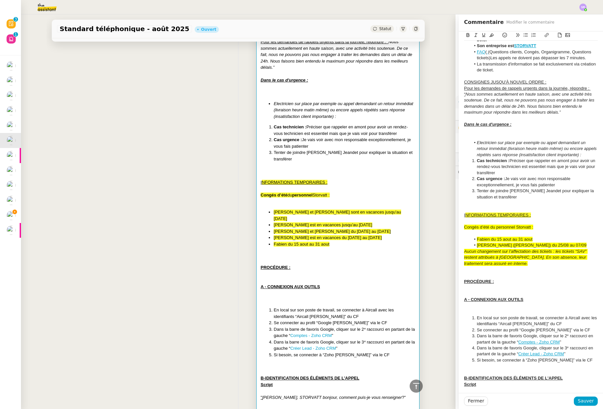
click at [468, 272] on div at bounding box center [531, 270] width 134 height 6
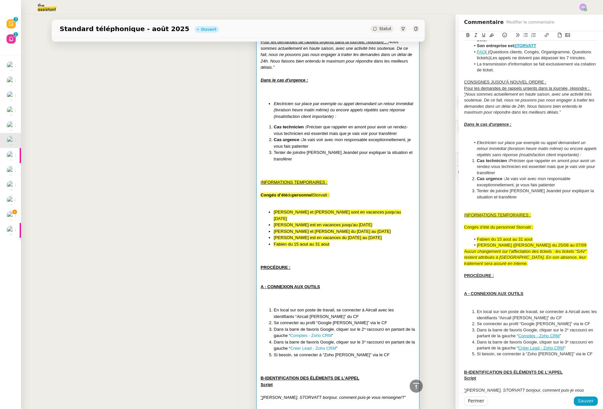
click at [464, 257] on em "Aucun changement sur l’affectation des tickets : les tickets “SAV” restent attr…" at bounding box center [525, 257] width 123 height 17
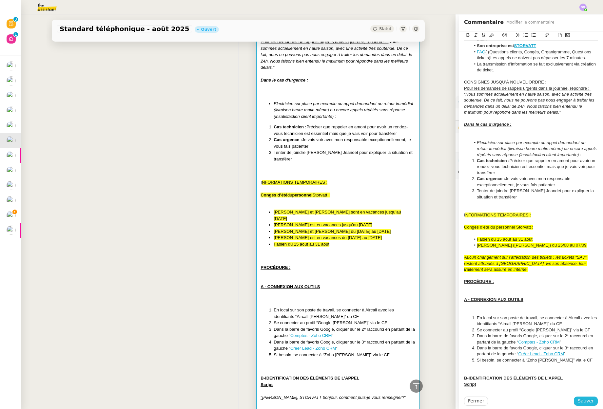
click at [581, 399] on span "Sauver" at bounding box center [585, 401] width 16 height 8
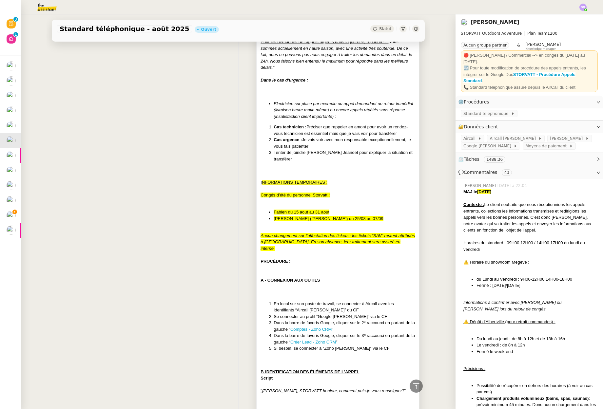
scroll to position [294, 0]
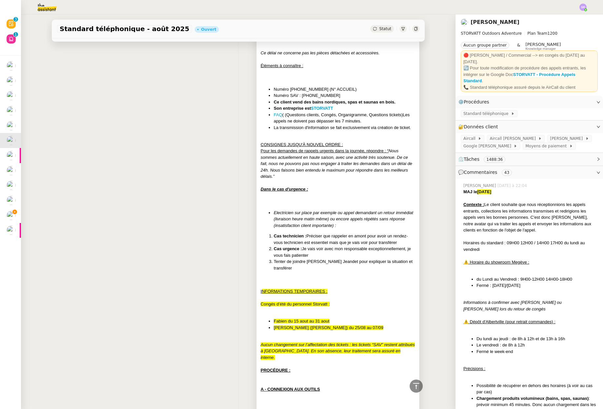
click at [317, 309] on div at bounding box center [337, 311] width 155 height 7
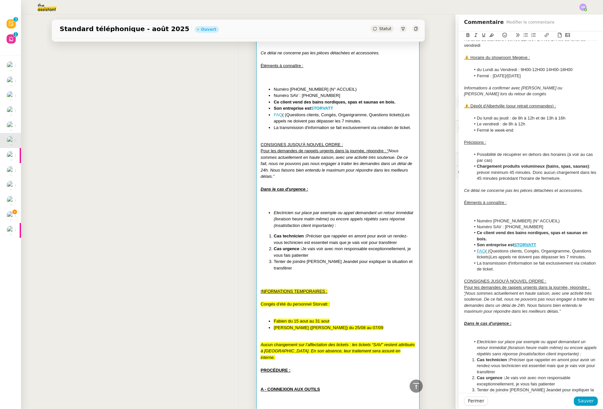
scroll to position [230, 0]
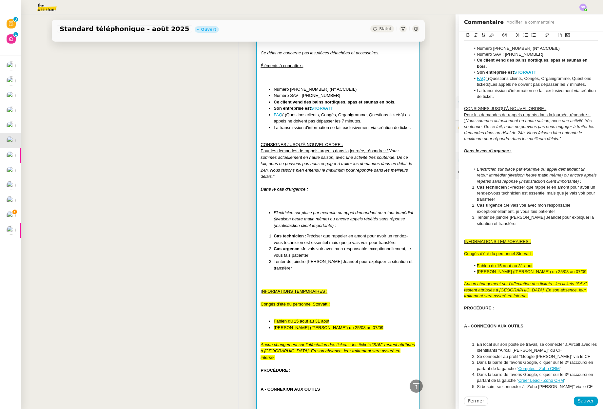
click at [493, 263] on div at bounding box center [531, 260] width 134 height 6
click at [505, 251] on div at bounding box center [531, 248] width 134 height 6
click at [495, 263] on div at bounding box center [531, 260] width 134 height 6
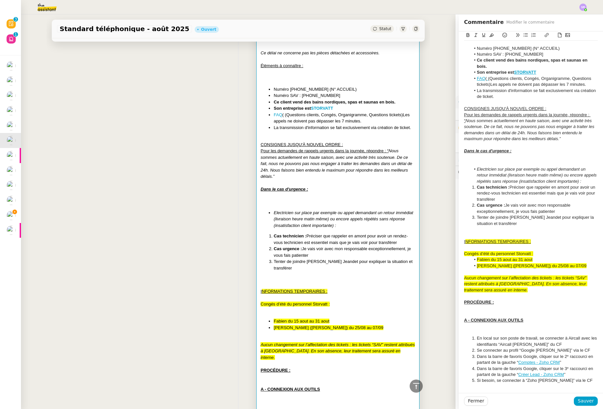
click at [496, 251] on div at bounding box center [531, 248] width 134 height 6
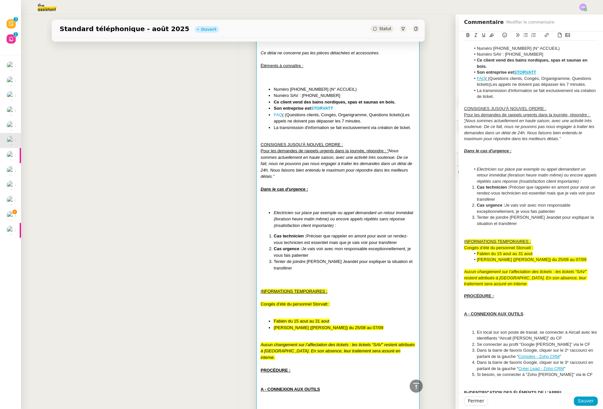
click at [527, 287] on div "Aucun changement sur l’affectation des tickets : les tickets “SAV” restent attr…" at bounding box center [531, 278] width 134 height 18
click at [578, 400] on span "Sauver" at bounding box center [585, 401] width 16 height 8
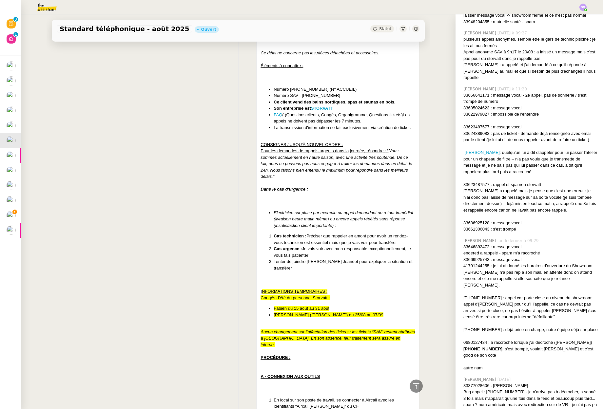
scroll to position [3292, 0]
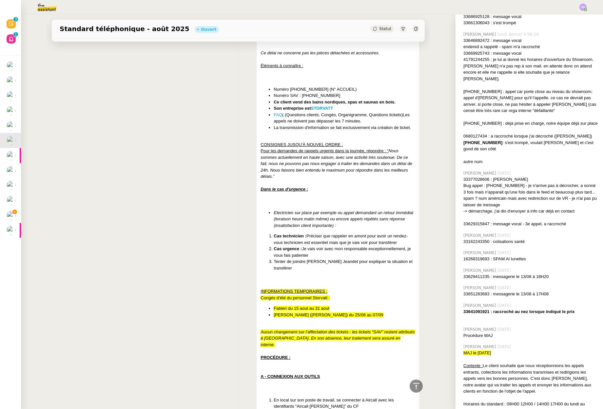
drag, startPoint x: 459, startPoint y: 158, endPoint x: 521, endPoint y: 294, distance: 149.6
click at [521, 294] on div "[PERSON_NAME] [DATE] à 22:04 MAJ le [DATE] Contexte : Le client souhaite que no…" at bounding box center [528, 376] width 147 height 6978
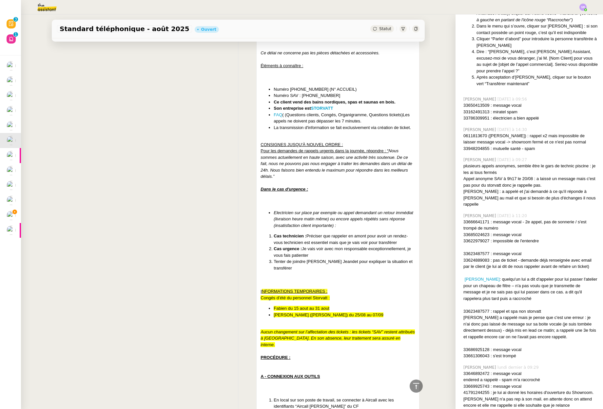
scroll to position [2796, 0]
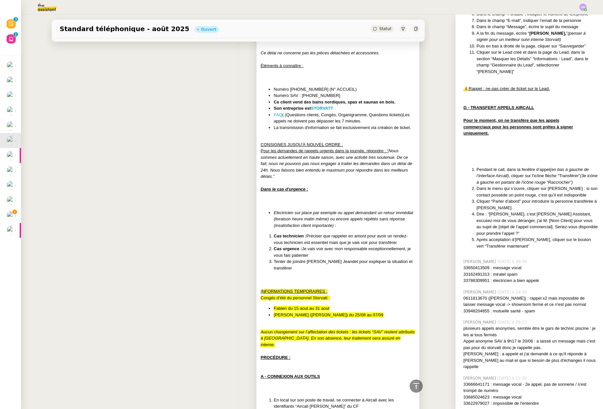
click at [311, 348] on div at bounding box center [337, 351] width 155 height 7
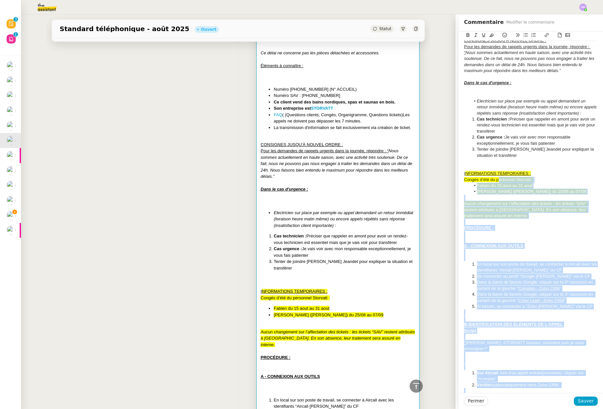
scroll to position [380, 0]
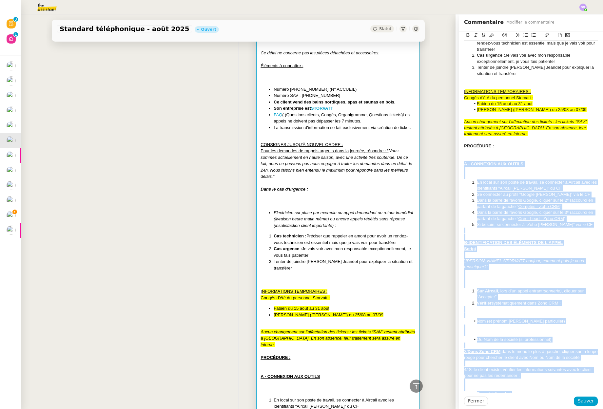
drag, startPoint x: 525, startPoint y: 379, endPoint x: 458, endPoint y: 171, distance: 218.2
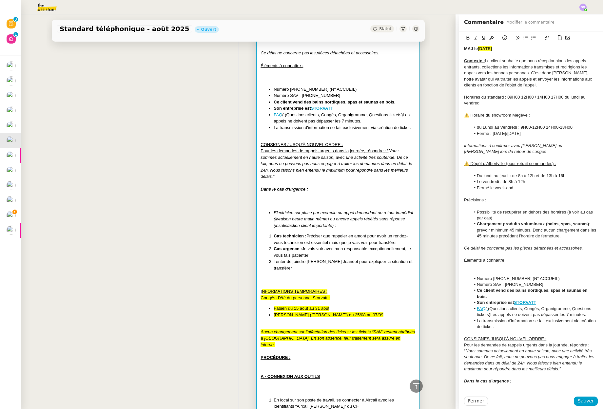
scroll to position [75, 0]
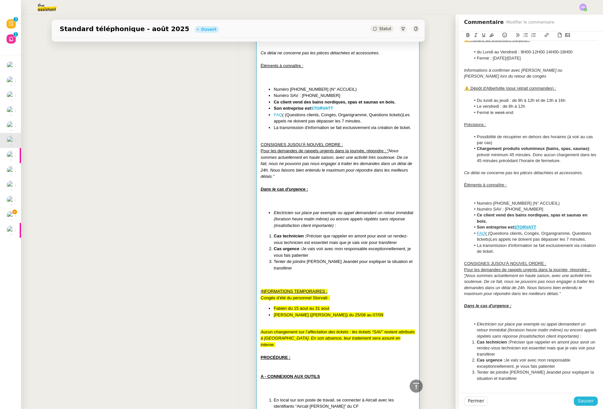
click at [582, 403] on span "Sauver" at bounding box center [585, 401] width 16 height 8
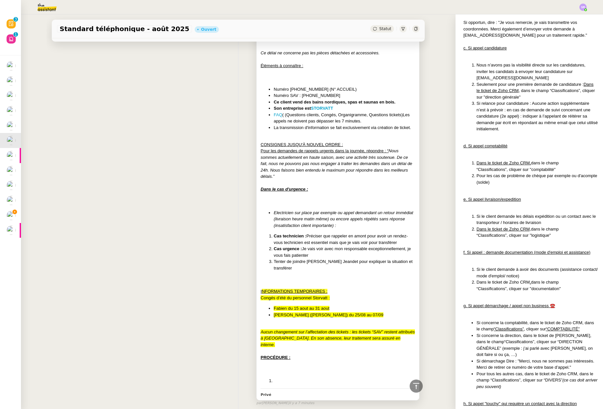
click at [290, 378] on li at bounding box center [343, 381] width 141 height 7
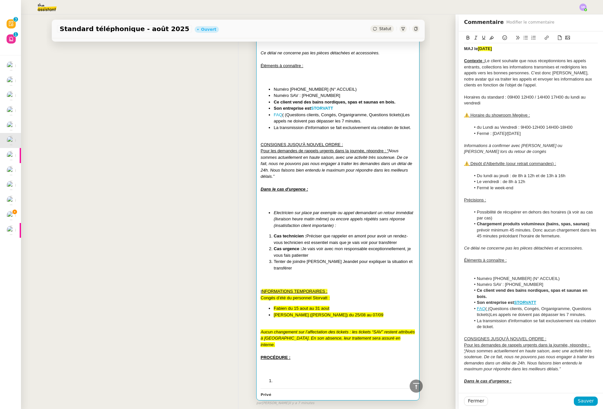
click at [281, 378] on li at bounding box center [343, 381] width 141 height 7
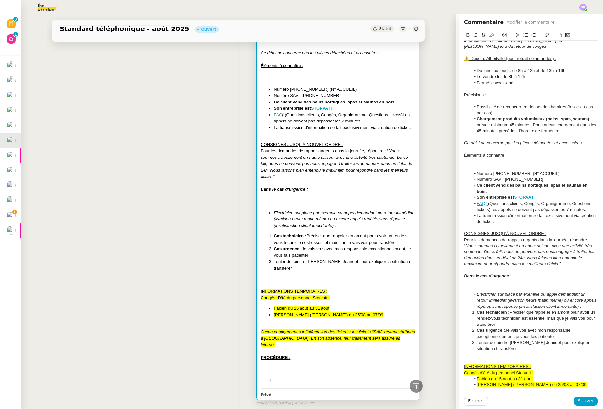
click at [286, 378] on li at bounding box center [343, 381] width 141 height 7
click at [291, 367] on div "MAJ le [DATE] Contexte : Le client souhaite que nous réceptionnions les appels …" at bounding box center [337, 109] width 155 height 552
click at [498, 364] on div at bounding box center [531, 361] width 134 height 6
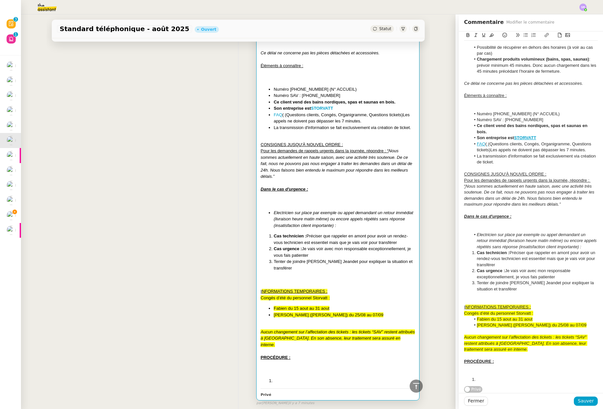
click at [495, 377] on li at bounding box center [533, 380] width 127 height 6
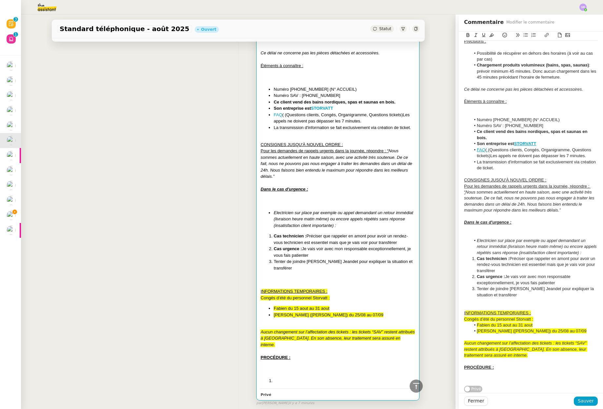
scroll to position [168, 0]
click at [578, 401] on span "Sauver" at bounding box center [585, 401] width 16 height 8
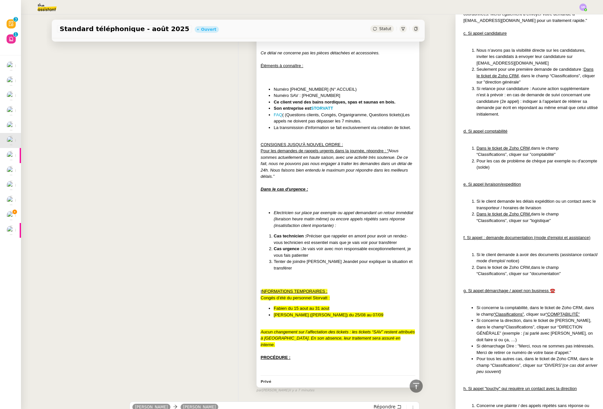
click at [338, 354] on div "PROCÉDURE :" at bounding box center [337, 357] width 155 height 7
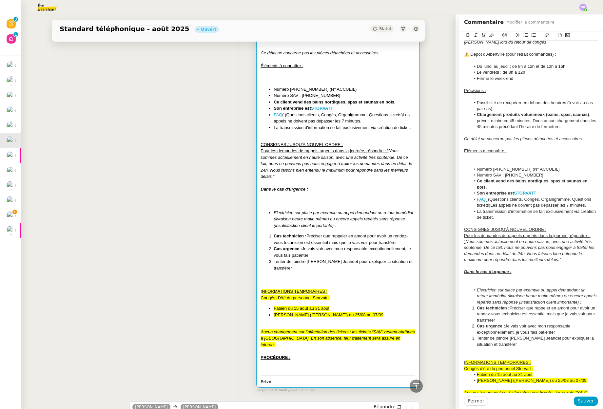
scroll to position [162, 0]
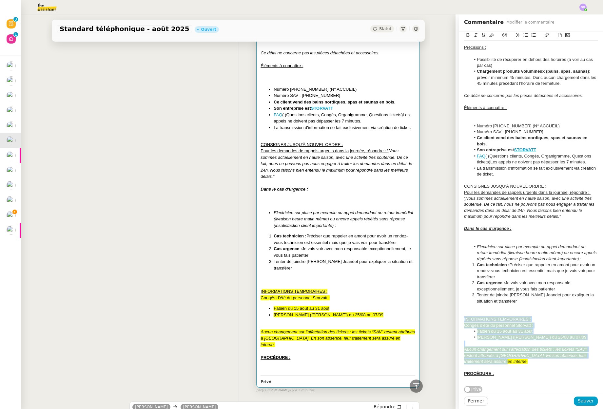
drag, startPoint x: 496, startPoint y: 360, endPoint x: 451, endPoint y: 314, distance: 63.7
click at [451, 314] on app-ticket "Standard téléphonique - [DATE] Ouvert Statut Client [PERSON_NAME] Owner [PERSON…" at bounding box center [312, 211] width 582 height 395
copy div "I NFORMATIONS TEMPORAIRES : Congés d’été du personnel Storvatt : Fabien du [DAT…"
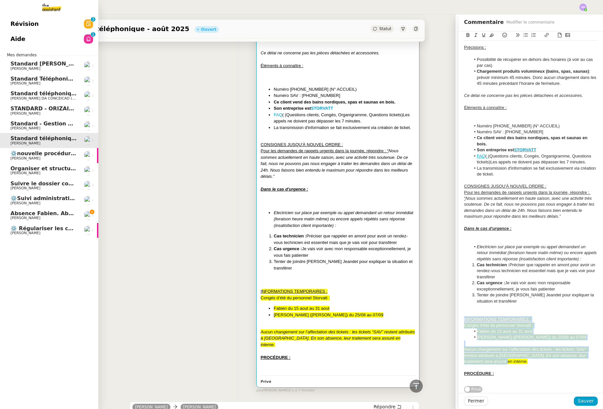
click at [9, 215] on link "Absence Fabien. [PERSON_NAME] fin de semaine [PERSON_NAME]" at bounding box center [49, 215] width 98 height 15
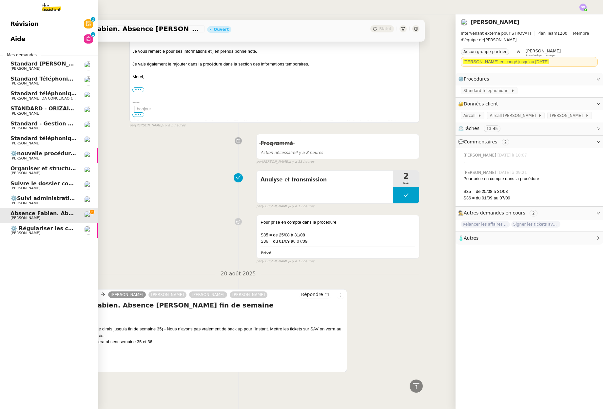
click at [54, 215] on span "Absence Fabien. Absence [PERSON_NAME] fin de semaine" at bounding box center [95, 213] width 171 height 6
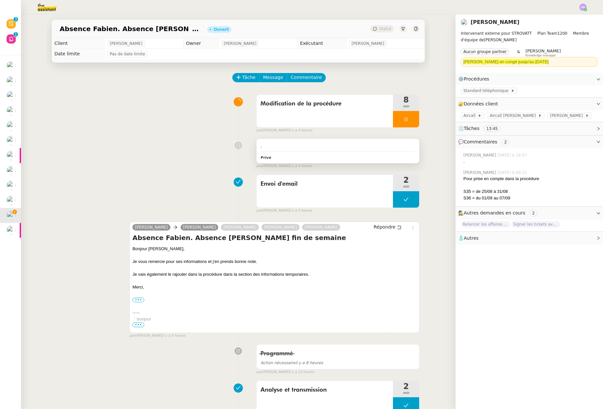
click at [329, 151] on div ". Privé" at bounding box center [337, 151] width 162 height 24
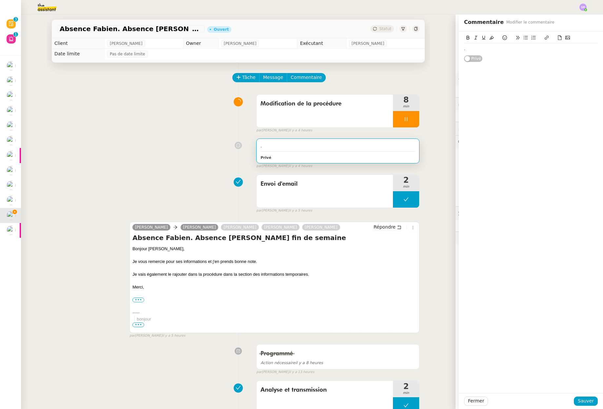
click at [485, 49] on div "." at bounding box center [531, 49] width 134 height 6
drag, startPoint x: 454, startPoint y: 49, endPoint x: 449, endPoint y: 49, distance: 4.6
click at [449, 49] on app-ticket "Absence Fabien. [PERSON_NAME] fin de semaine Ouvert Statut Client [PERSON_NAME]…" at bounding box center [312, 211] width 582 height 395
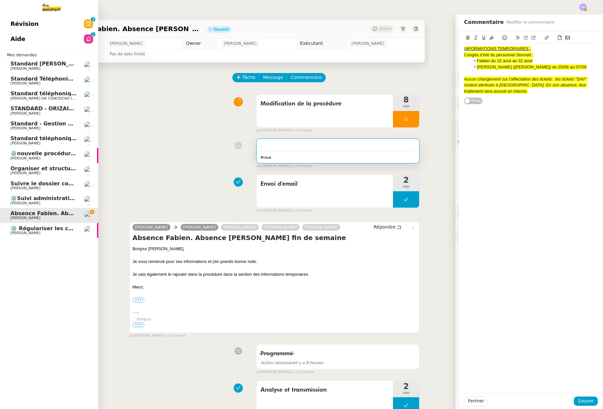
click at [47, 76] on span "Standard Téléphonique - [PERSON_NAME]/Addingwell" at bounding box center [89, 79] width 158 height 6
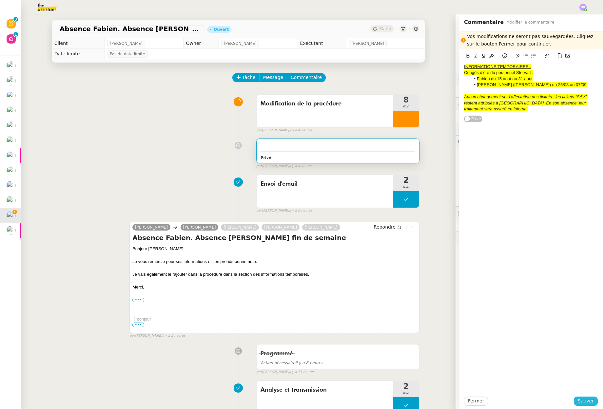
click at [578, 398] on span "Sauver" at bounding box center [585, 401] width 16 height 8
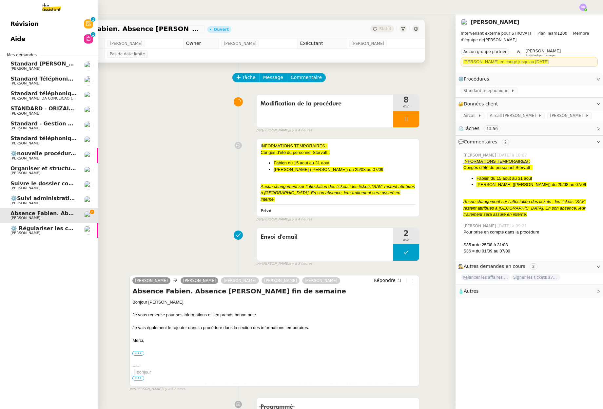
click at [59, 141] on span "[PERSON_NAME]" at bounding box center [43, 143] width 66 height 4
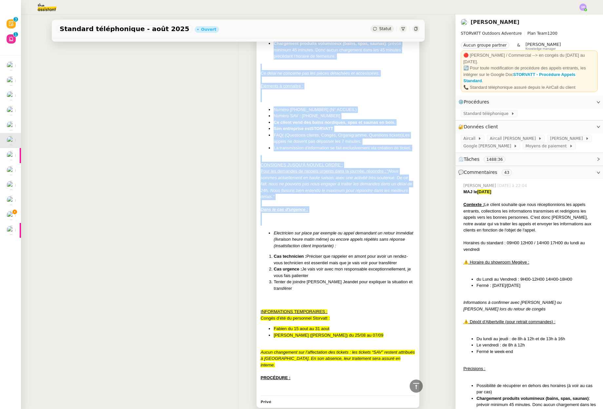
scroll to position [308, 0]
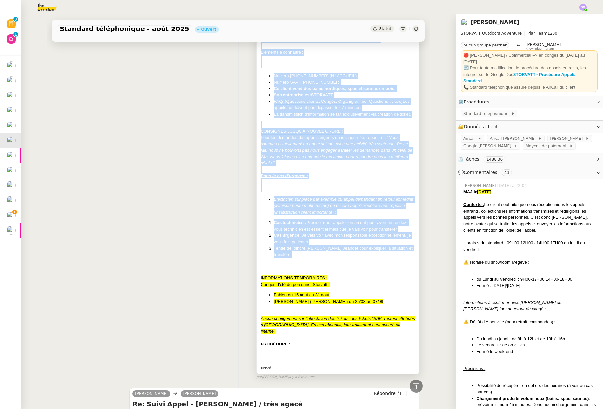
drag, startPoint x: 256, startPoint y: 131, endPoint x: 326, endPoint y: 253, distance: 139.9
click at [326, 253] on div "MAJ le [DATE] Contexte : Le client souhaite que nous réceptionnions les appels …" at bounding box center [337, 89] width 155 height 541
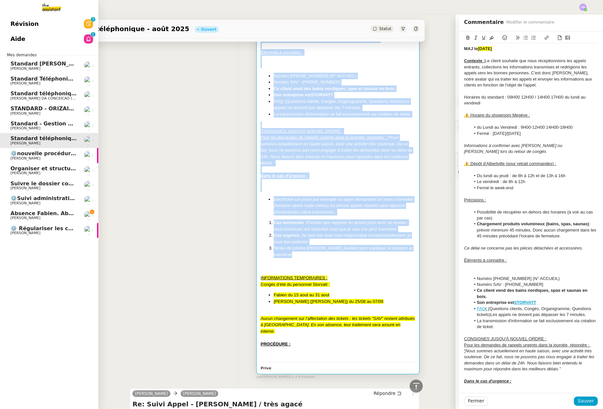
drag, startPoint x: 21, startPoint y: 219, endPoint x: 30, endPoint y: 218, distance: 8.9
click at [21, 219] on span "[PERSON_NAME]" at bounding box center [25, 218] width 30 height 4
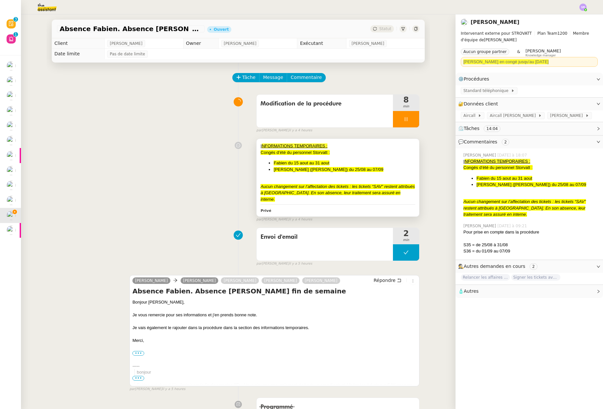
click at [312, 207] on div "Privé" at bounding box center [337, 211] width 155 height 8
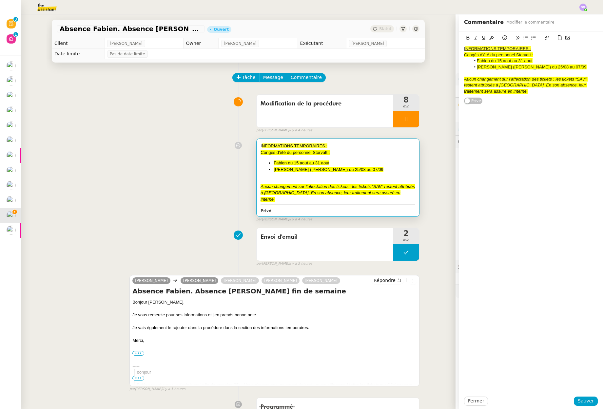
click at [459, 48] on div "I NFORMATIONS TEMPORAIRES : Congés d’été du personnel Storvatt : Fabien du [DAT…" at bounding box center [531, 67] width 144 height 73
click at [464, 49] on u "I" at bounding box center [464, 48] width 1 height 5
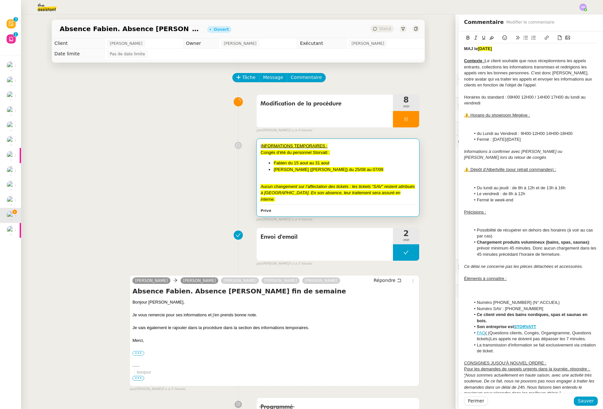
click at [487, 131] on li "du Lundi au Vendredi : 9H00-12H00 14H00-18H00" at bounding box center [533, 134] width 127 height 6
click at [482, 125] on div at bounding box center [531, 127] width 134 height 6
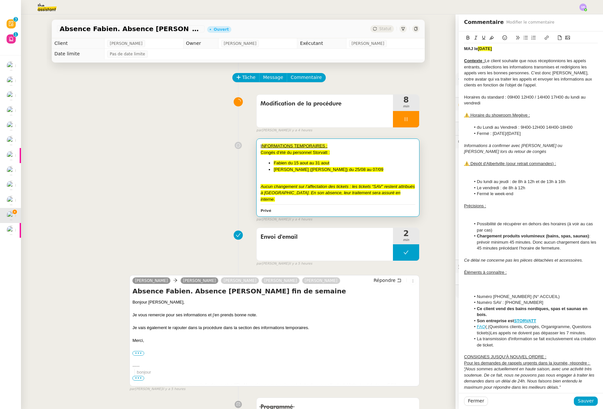
drag, startPoint x: 472, startPoint y: 173, endPoint x: 474, endPoint y: 177, distance: 4.1
click at [472, 173] on div at bounding box center [531, 176] width 134 height 6
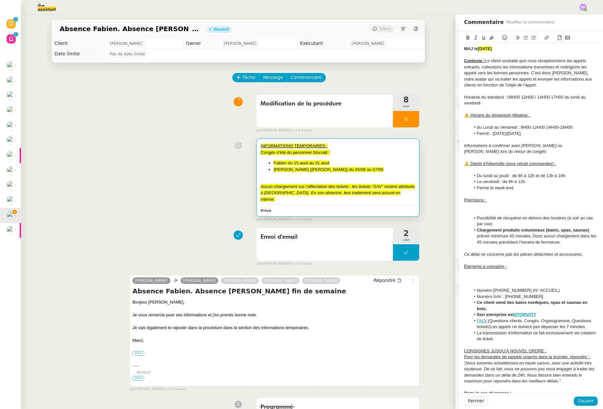
click at [467, 211] on div at bounding box center [531, 212] width 134 height 6
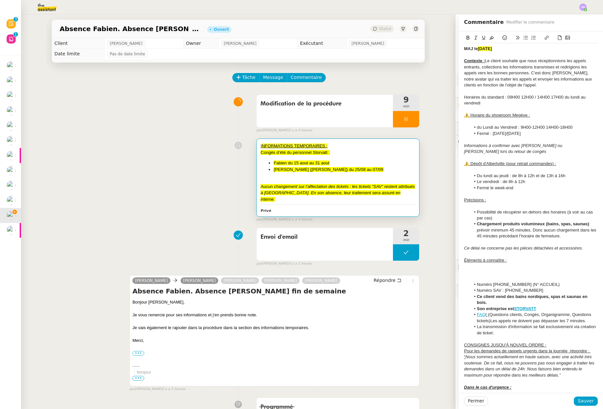
click at [471, 279] on div at bounding box center [531, 279] width 134 height 6
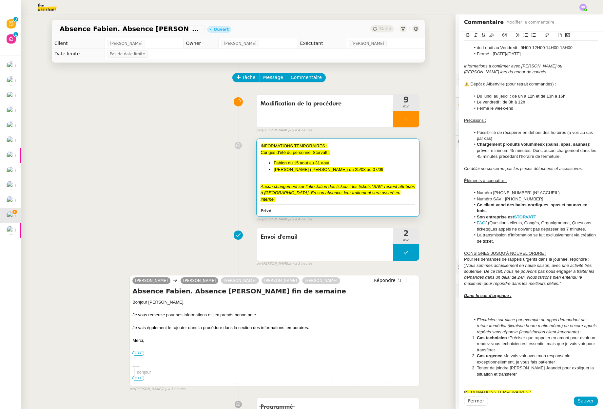
scroll to position [113, 0]
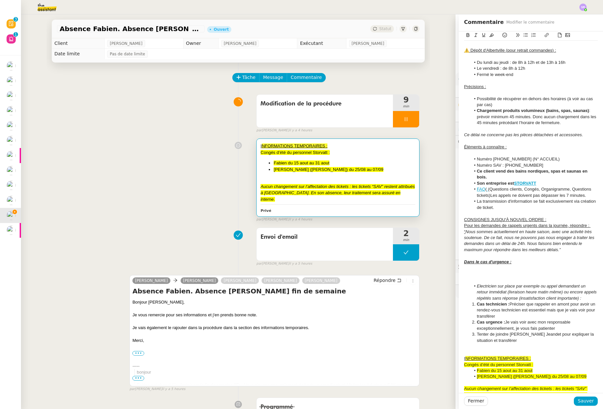
click at [490, 279] on div at bounding box center [531, 280] width 134 height 6
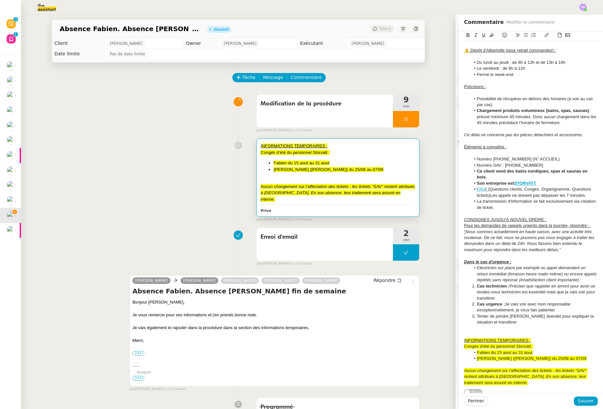
click at [485, 337] on div at bounding box center [531, 334] width 134 height 6
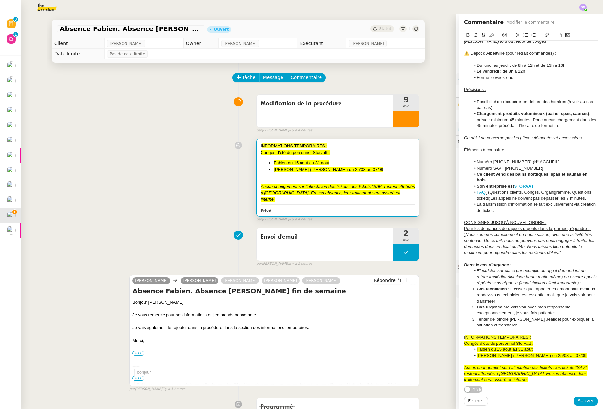
scroll to position [120, 0]
click at [580, 404] on span "Sauver" at bounding box center [585, 401] width 16 height 8
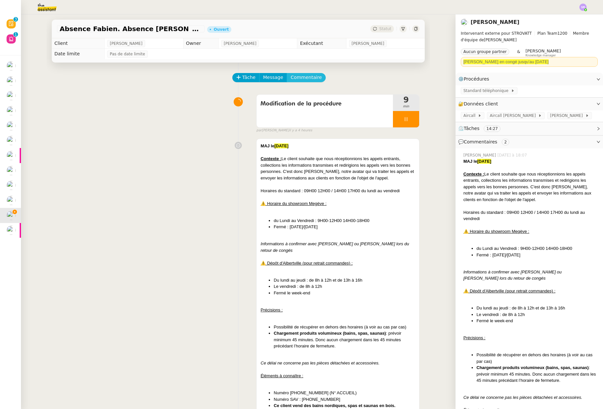
click at [298, 80] on span "Commentaire" at bounding box center [306, 78] width 31 height 8
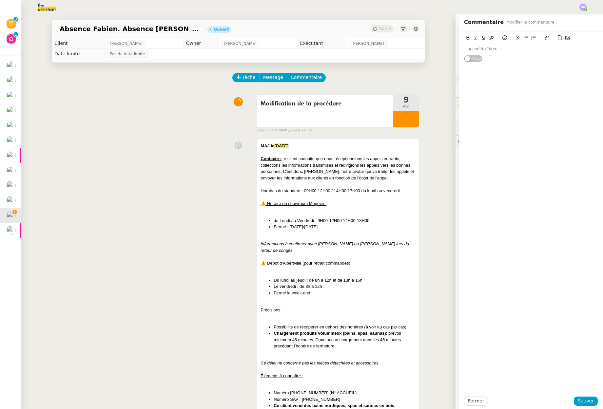
click at [533, 51] on div at bounding box center [531, 49] width 134 height 6
click at [581, 401] on span "Sauver" at bounding box center [585, 401] width 16 height 8
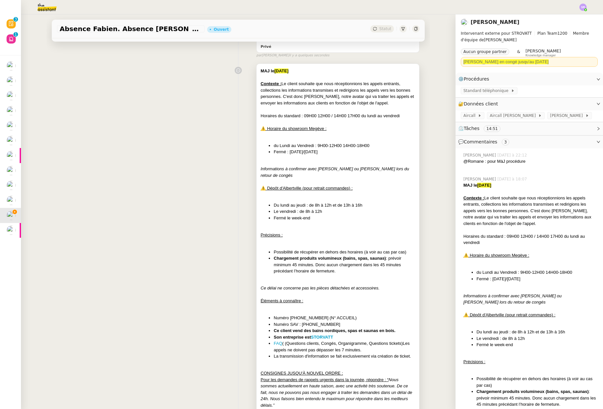
scroll to position [201, 0]
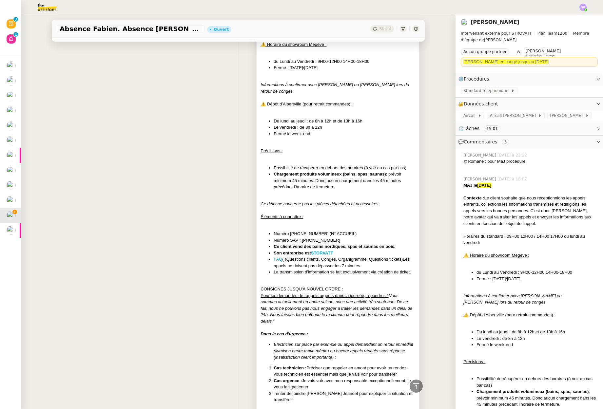
click at [277, 322] on div "Pour les demandes de rappels urgents dans la journée, répondre : “ Nous sommes …" at bounding box center [337, 308] width 155 height 32
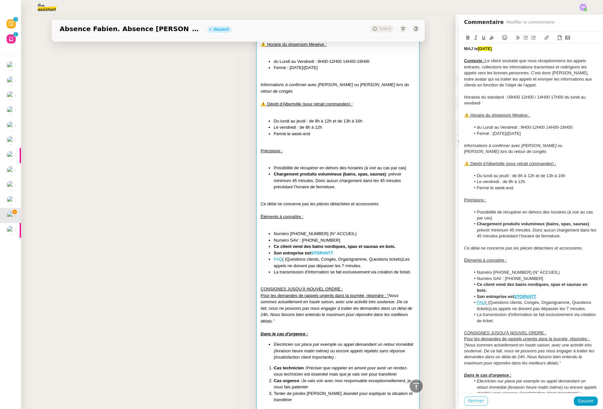
click at [481, 402] on button "Fermer" at bounding box center [476, 401] width 24 height 9
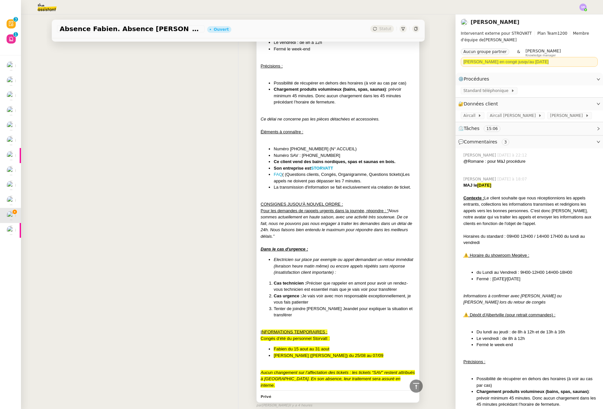
scroll to position [70, 0]
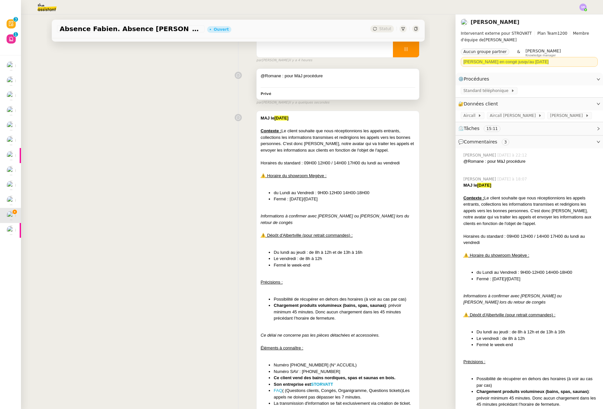
click at [362, 80] on div at bounding box center [337, 82] width 155 height 7
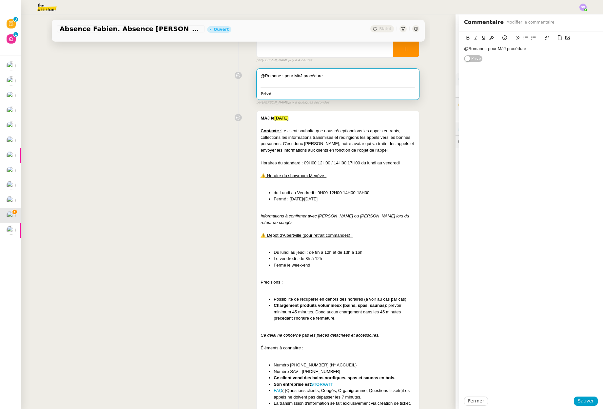
click at [534, 48] on div "@Romane : pour MàJ procédure" at bounding box center [531, 49] width 134 height 6
click at [586, 401] on span "Sauver" at bounding box center [585, 401] width 16 height 8
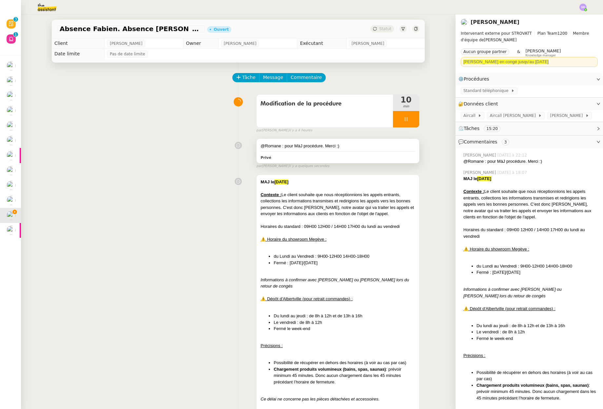
click at [352, 149] on div "@Romane : pour MàJ procédure. Merci :)" at bounding box center [337, 146] width 155 height 7
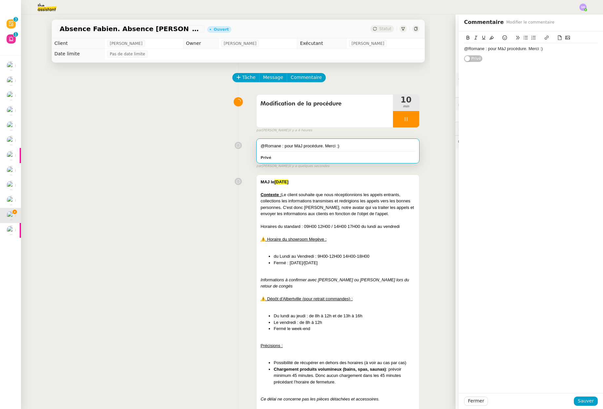
click at [545, 47] on div "@Romane : pour MàJ procédure. Merci :)" at bounding box center [531, 49] width 134 height 6
click at [522, 50] on div "@Romane : pour MàJ procédure. Merci :)" at bounding box center [531, 49] width 134 height 6
click at [520, 51] on div "@Romane : pour MàJ procédure. Merci :)" at bounding box center [531, 49] width 134 height 6
drag, startPoint x: 521, startPoint y: 51, endPoint x: 454, endPoint y: 50, distance: 67.1
click at [459, 50] on div "@Romane : pour MàJ procédure, ci-dessous en surligné jaune. Merci :) Privé" at bounding box center [531, 49] width 144 height 37
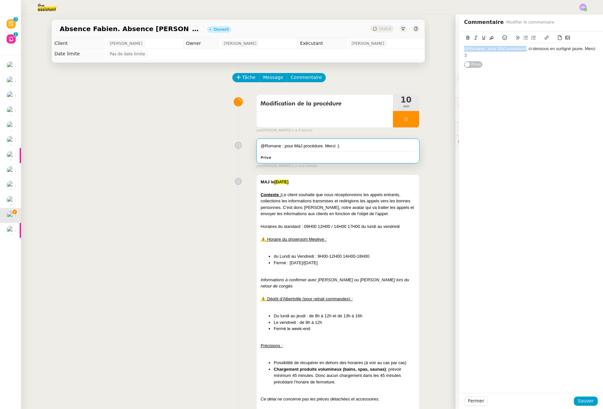
copy div "@Romane : pour MàJ procédure"
click at [582, 398] on span "Sauver" at bounding box center [585, 401] width 16 height 8
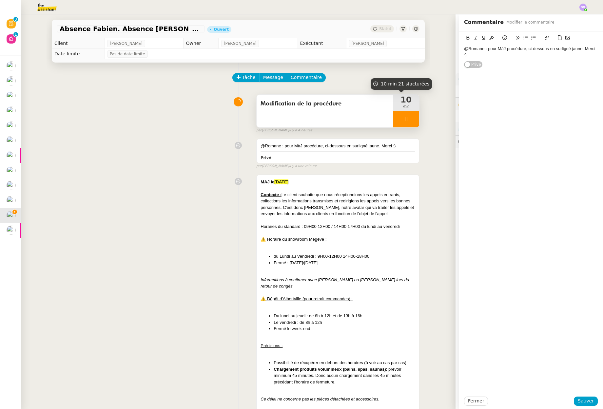
click at [393, 110] on div "10 min" at bounding box center [406, 103] width 26 height 16
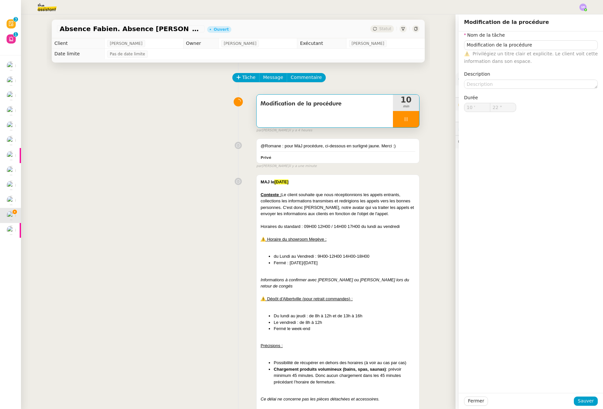
click at [396, 114] on div at bounding box center [406, 119] width 26 height 16
type input "Modification de la procédure"
type input "10 '"
type input "22 ""
click at [407, 123] on button at bounding box center [412, 119] width 13 height 16
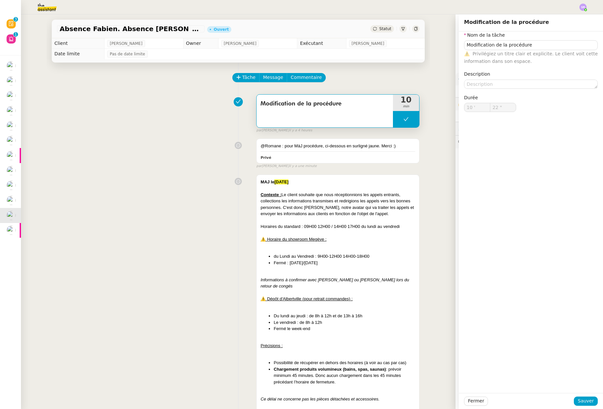
type input "Modification de la procédure"
type input "10 '"
type input "22 ""
type input "Modification de la procédure"
type input "10 '"
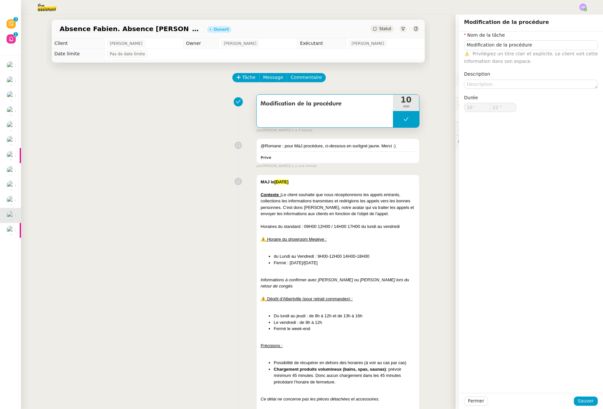
type input "22 ""
type input "Modification de la procédure"
type input "10 '"
type input "22 ""
click at [468, 402] on span "Fermer" at bounding box center [476, 401] width 16 height 8
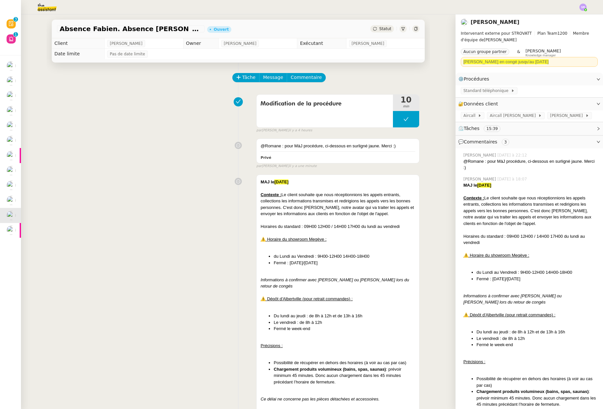
click at [378, 32] on div "Absence Fabien. Absence [PERSON_NAME] fin de semaine Ouvert Statut" at bounding box center [238, 29] width 373 height 19
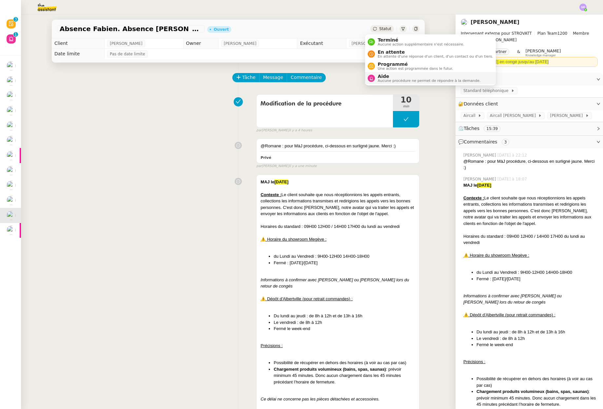
click at [408, 76] on span "Aide" at bounding box center [428, 76] width 103 height 5
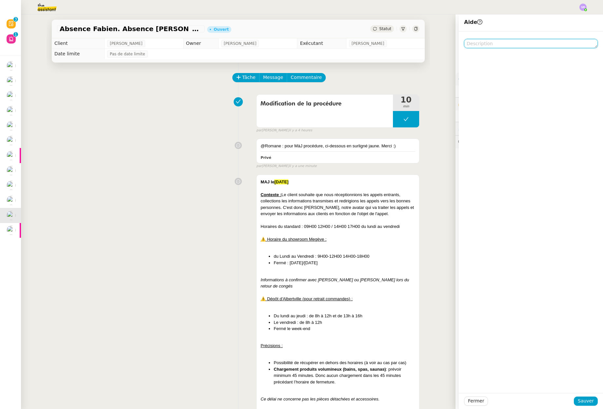
click at [498, 43] on textarea at bounding box center [531, 43] width 134 height 9
paste textarea "@Romane : pour MàJ procédure"
type textarea "@Romane : pour MàJ procédure"
click at [582, 402] on span "Sauver" at bounding box center [585, 401] width 16 height 8
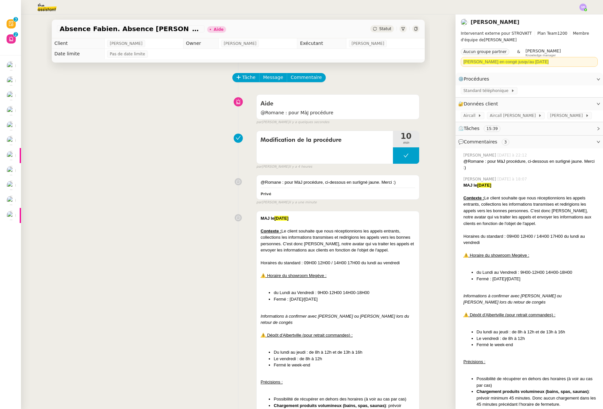
click at [138, 137] on div "Modification de la procédure 10 min false par [PERSON_NAME] il y a 4 heures" at bounding box center [238, 149] width 362 height 42
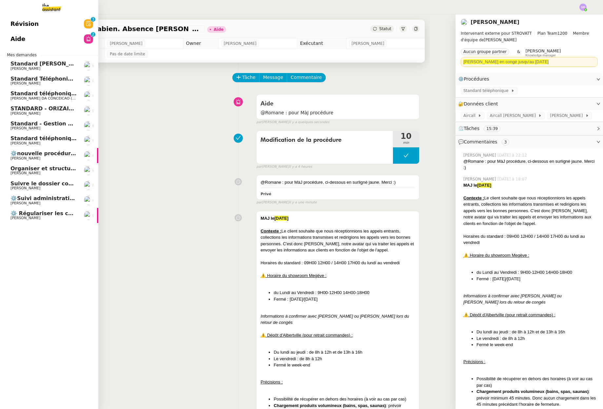
click at [33, 218] on span "[PERSON_NAME]" at bounding box center [25, 218] width 30 height 4
